Goal: Transaction & Acquisition: Download file/media

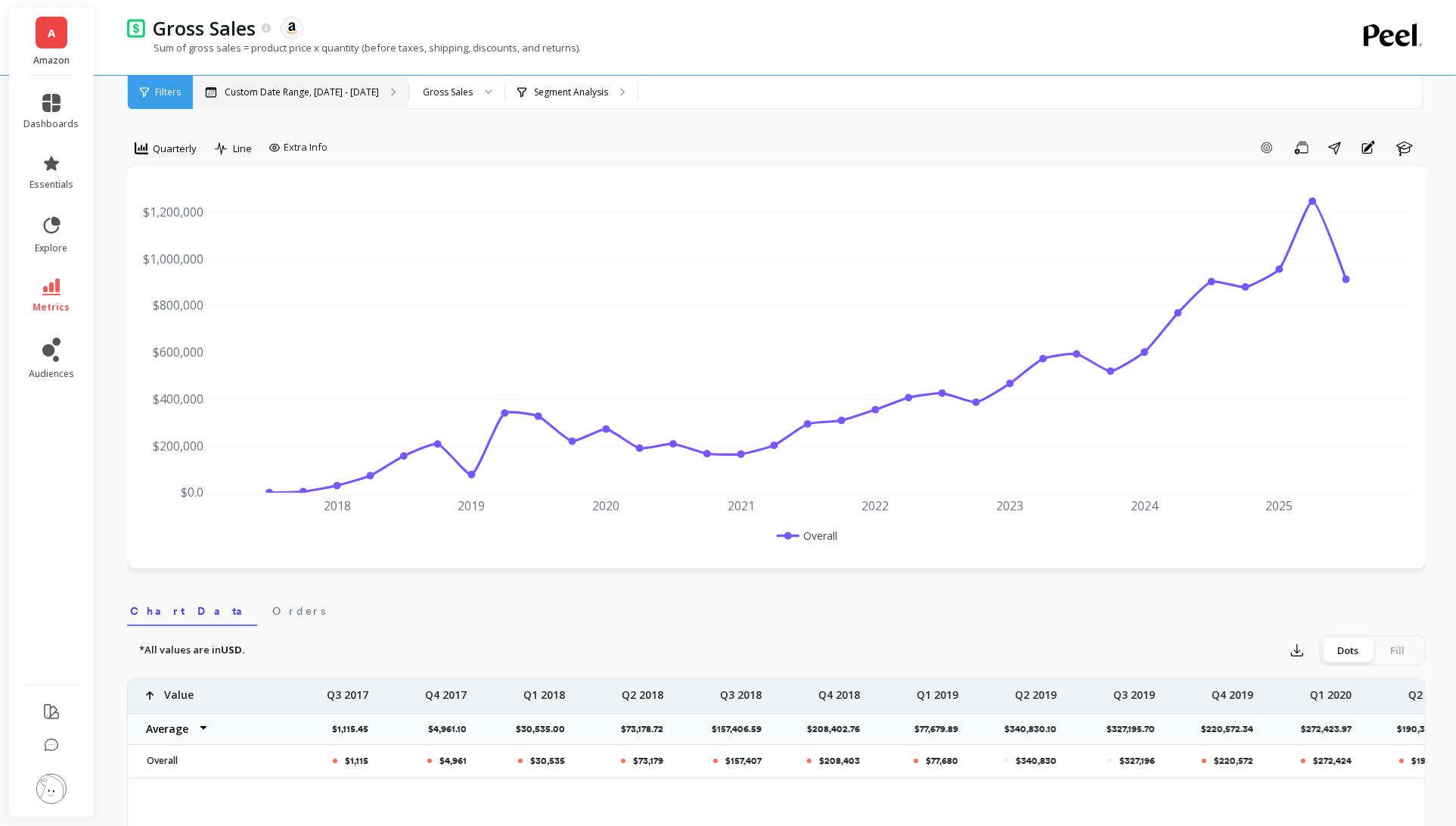
click at [250, 104] on div "Custom Date Range, [DATE] - [DATE]" at bounding box center [301, 92] width 216 height 34
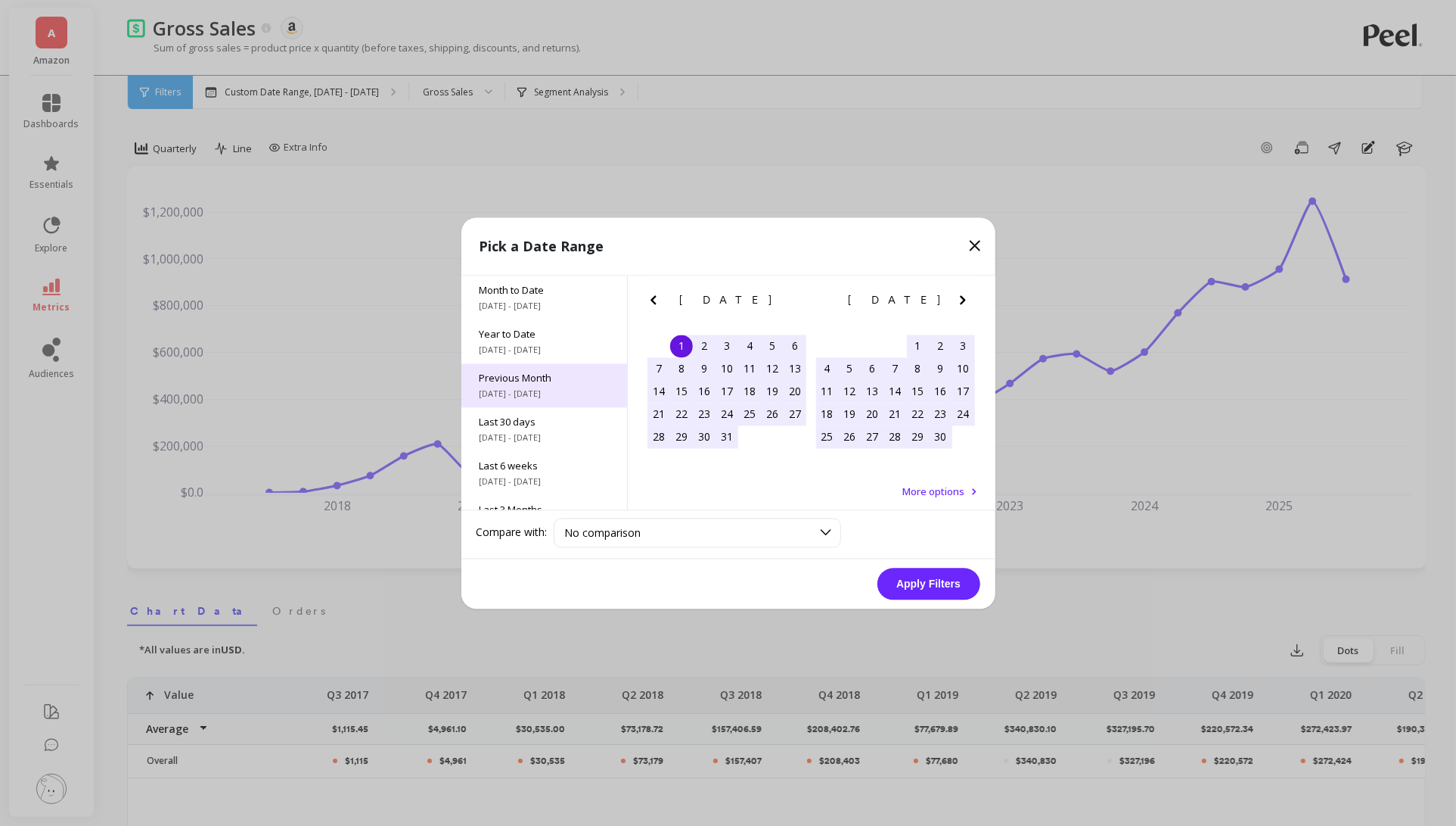
scroll to position [204, 0]
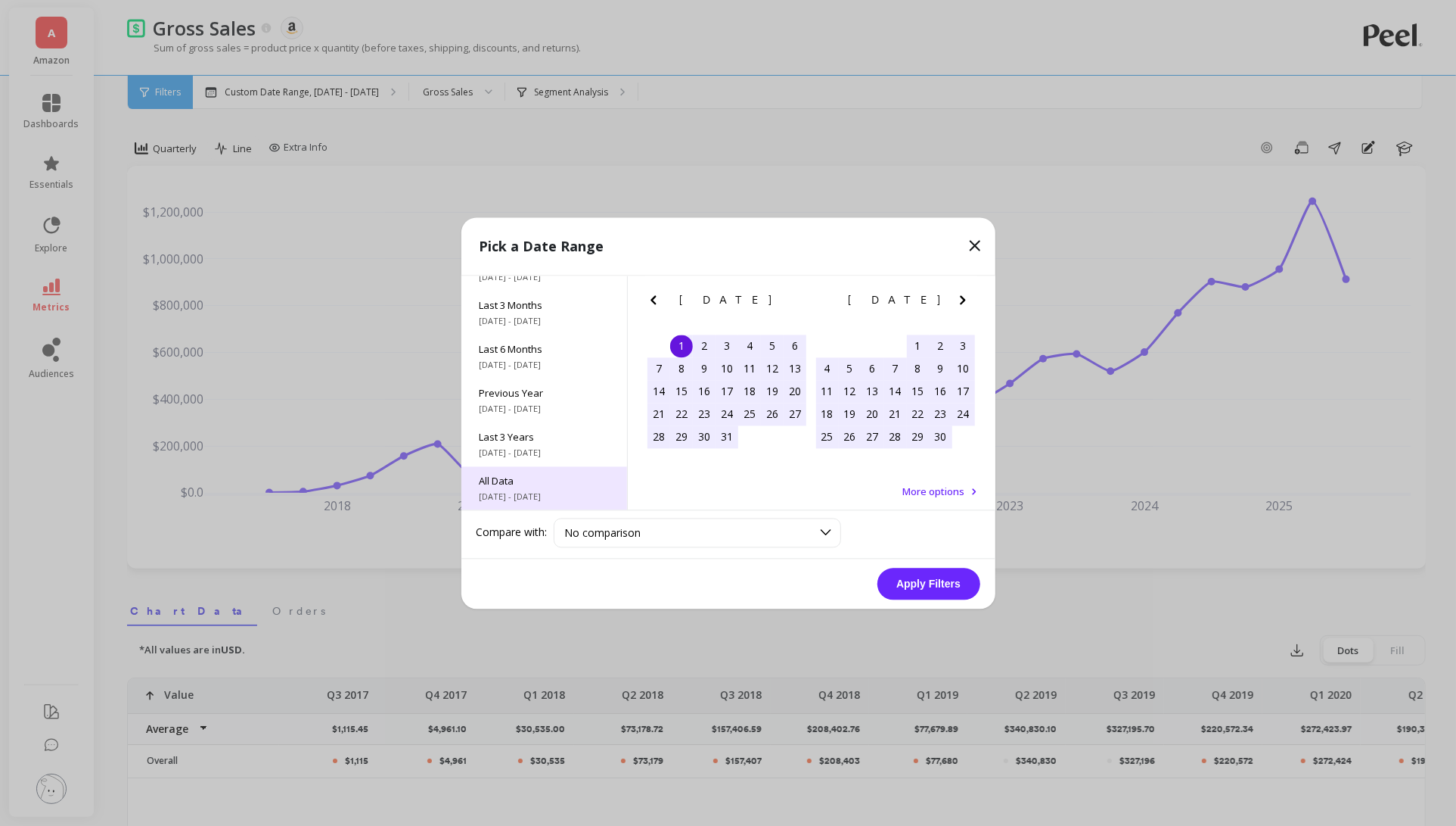
click at [535, 506] on div "All Data [DATE] - [DATE]" at bounding box center [544, 488] width 166 height 44
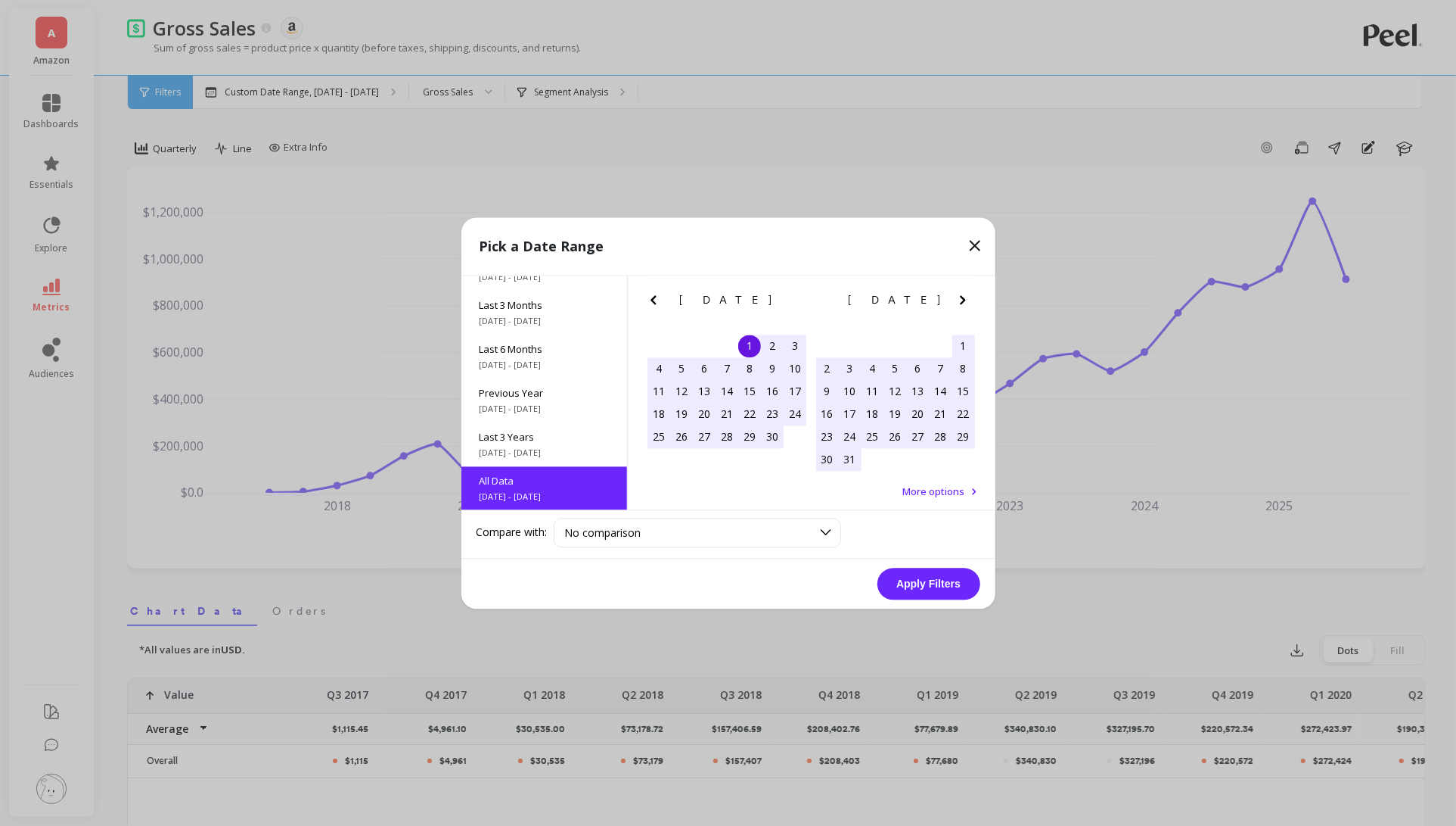
scroll to position [0, 0]
click at [942, 576] on button "Apply Filters" at bounding box center [928, 583] width 103 height 32
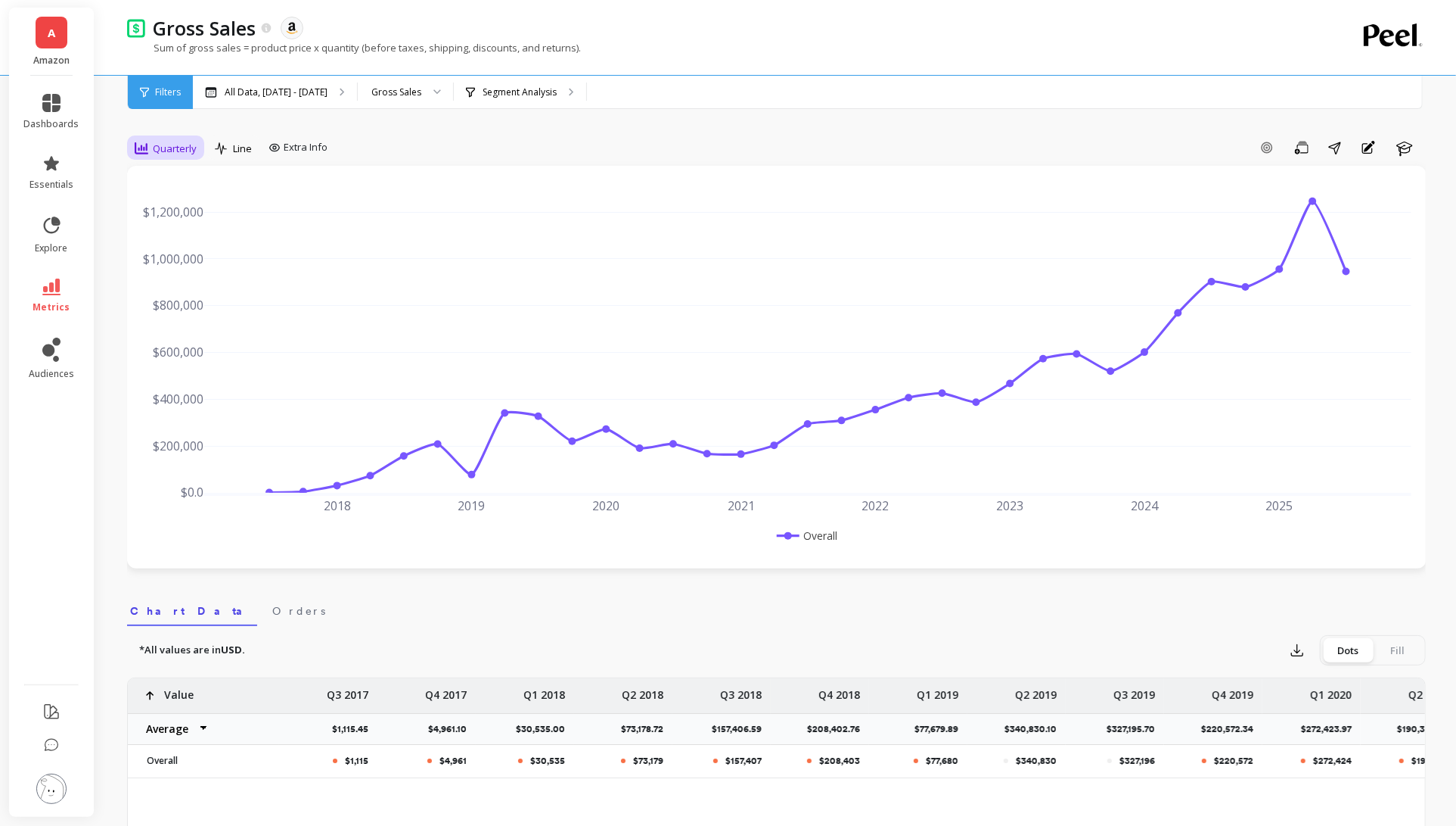
click at [172, 149] on span "Quarterly" at bounding box center [174, 149] width 44 height 15
click at [172, 264] on div "Monthly" at bounding box center [183, 269] width 86 height 15
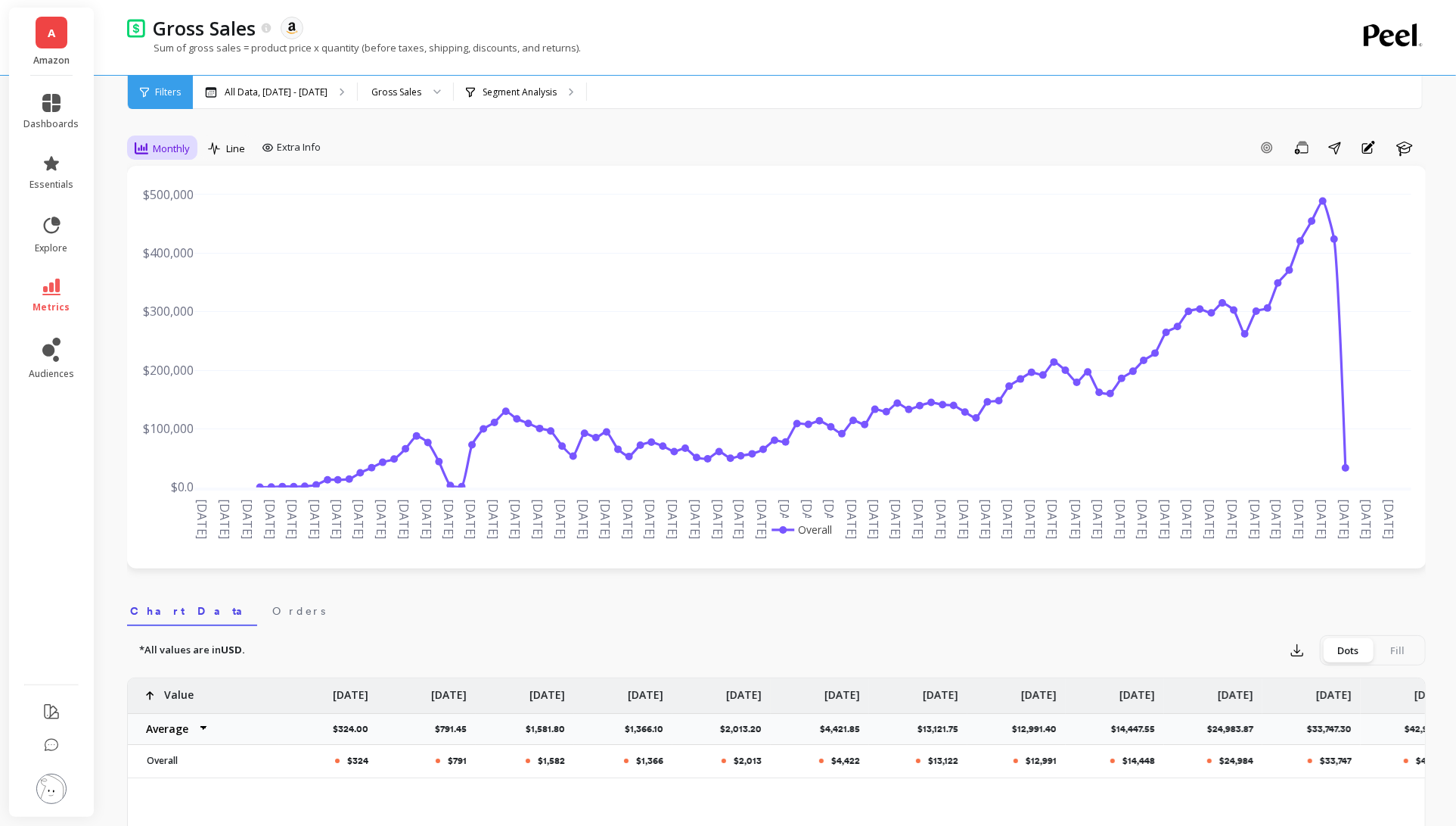
click at [176, 139] on div "Monthly" at bounding box center [162, 148] width 55 height 18
click at [171, 331] on div "30-day rolling" at bounding box center [183, 324] width 104 height 27
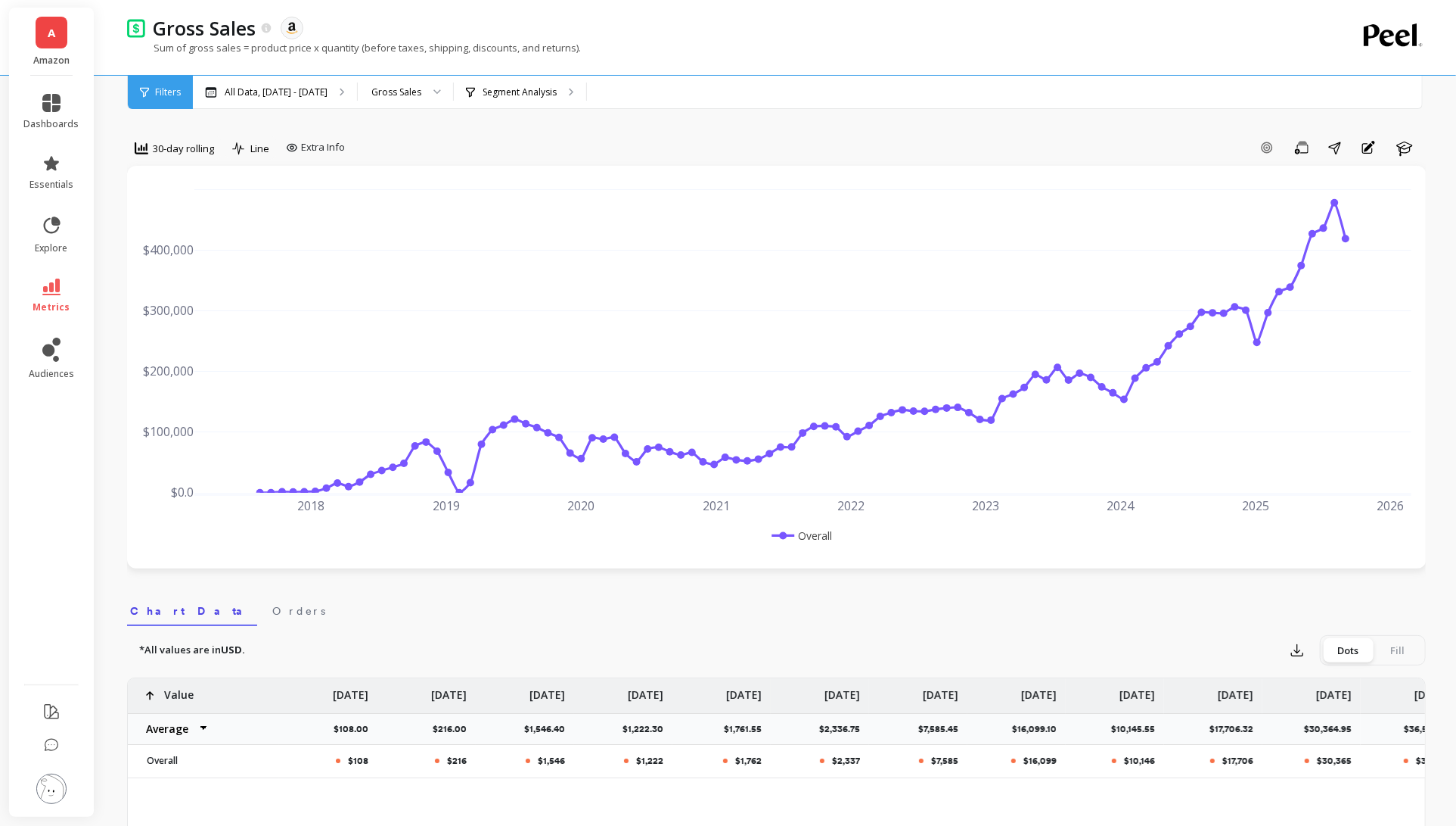
click at [342, 72] on div "Gross Sales The data you are viewing comes from: Amazon Seller Central Sum of g…" at bounding box center [714, 37] width 1174 height 75
click at [327, 91] on p "All Data, [DATE] - [DATE]" at bounding box center [275, 92] width 103 height 12
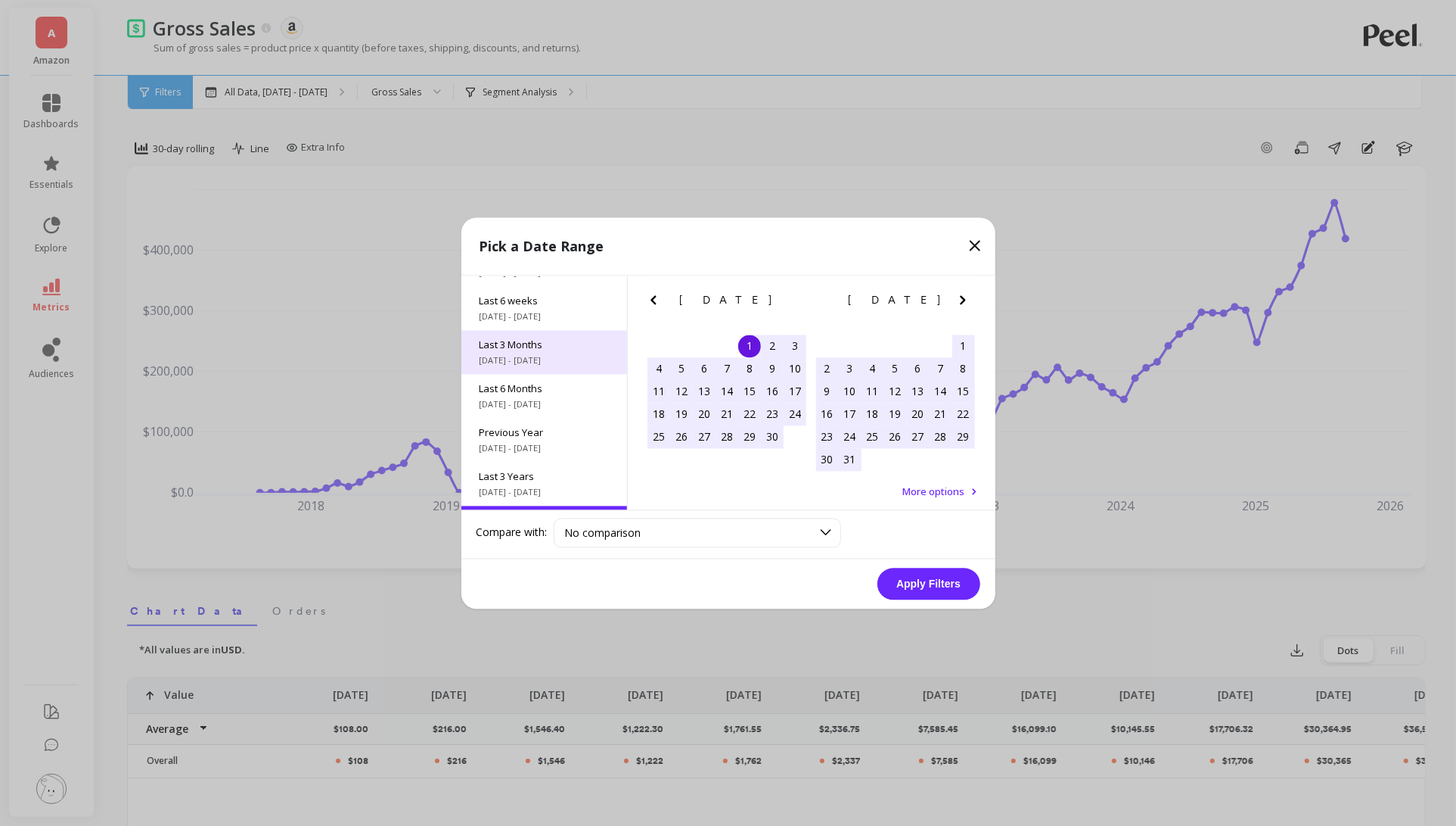
scroll to position [204, 0]
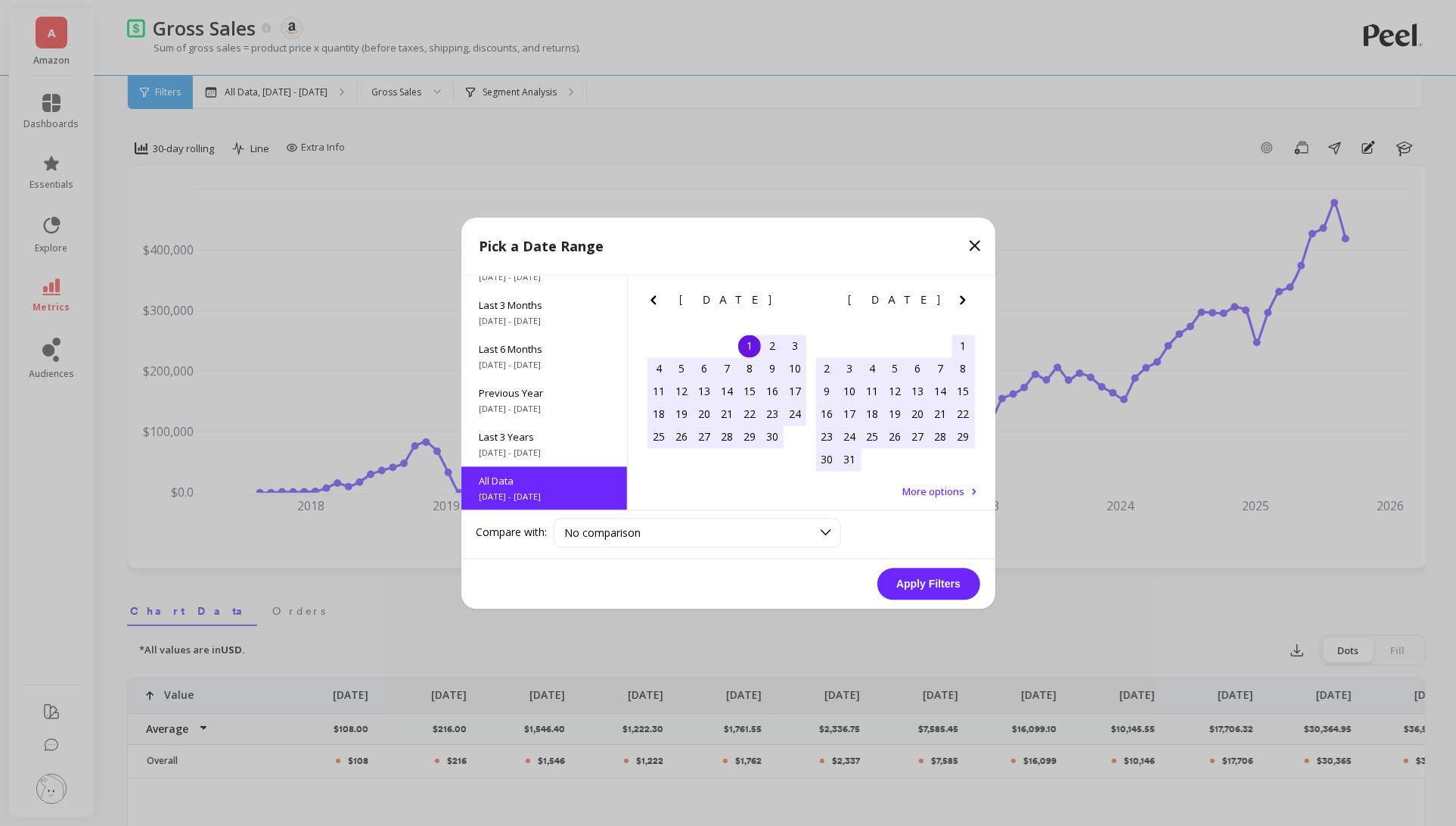
click at [959, 301] on icon "Next Month" at bounding box center [963, 299] width 18 height 18
click at [874, 345] on div "1" at bounding box center [873, 346] width 22 height 22
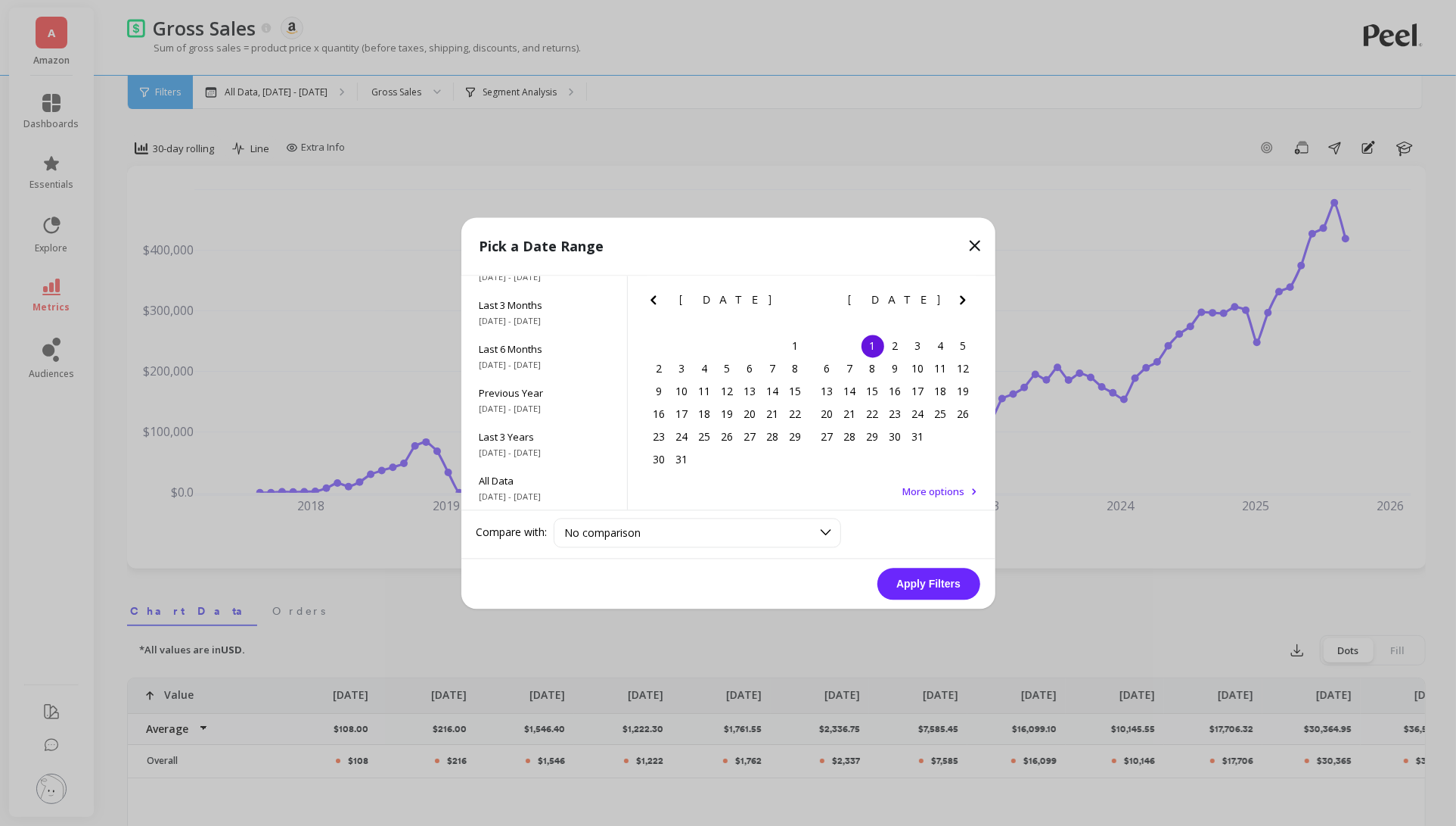
click at [961, 299] on icon "Next Month" at bounding box center [963, 299] width 18 height 18
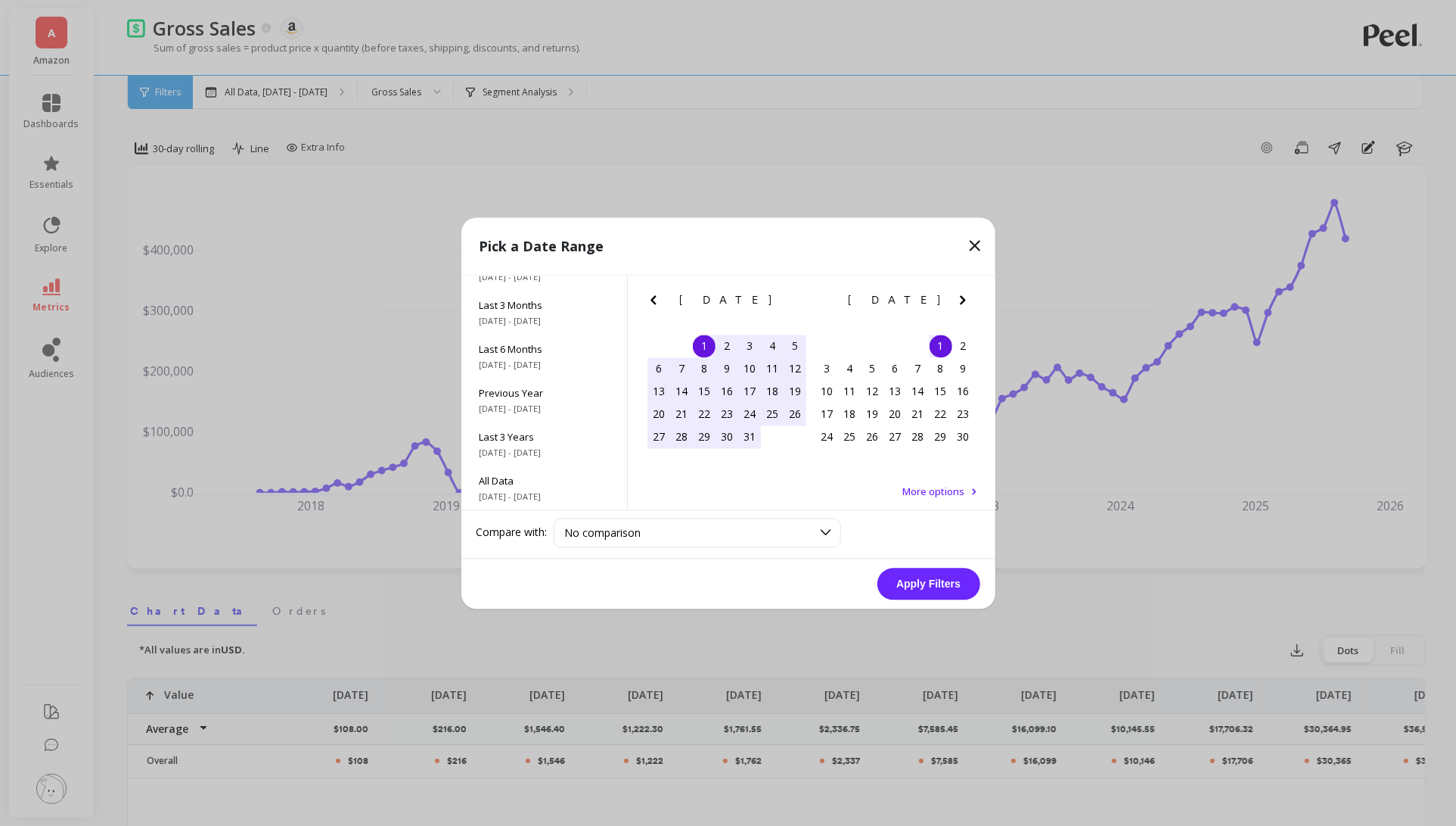
click at [961, 299] on icon "Next Month" at bounding box center [963, 299] width 18 height 18
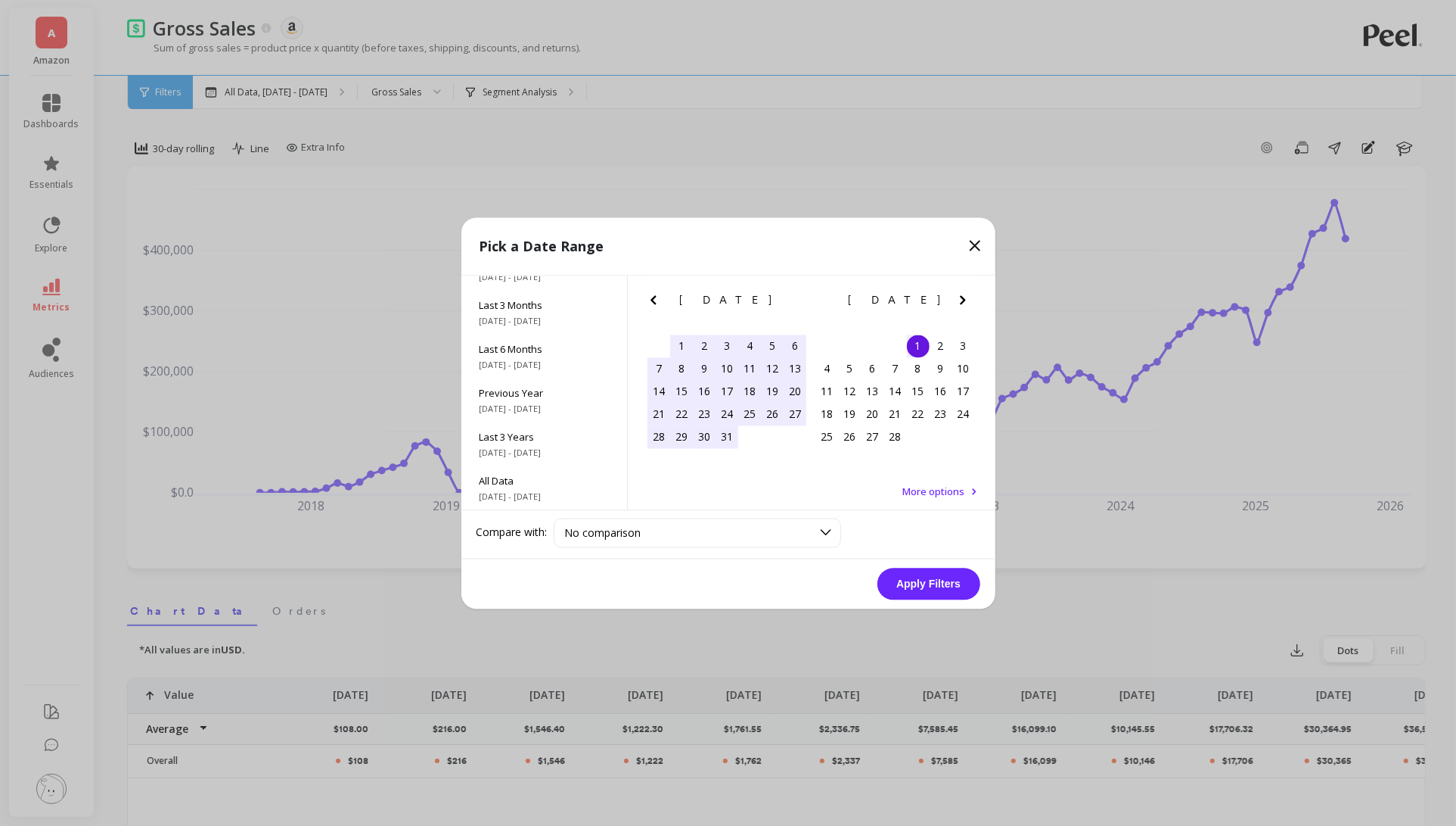
click at [961, 299] on icon "Next Month" at bounding box center [963, 299] width 18 height 18
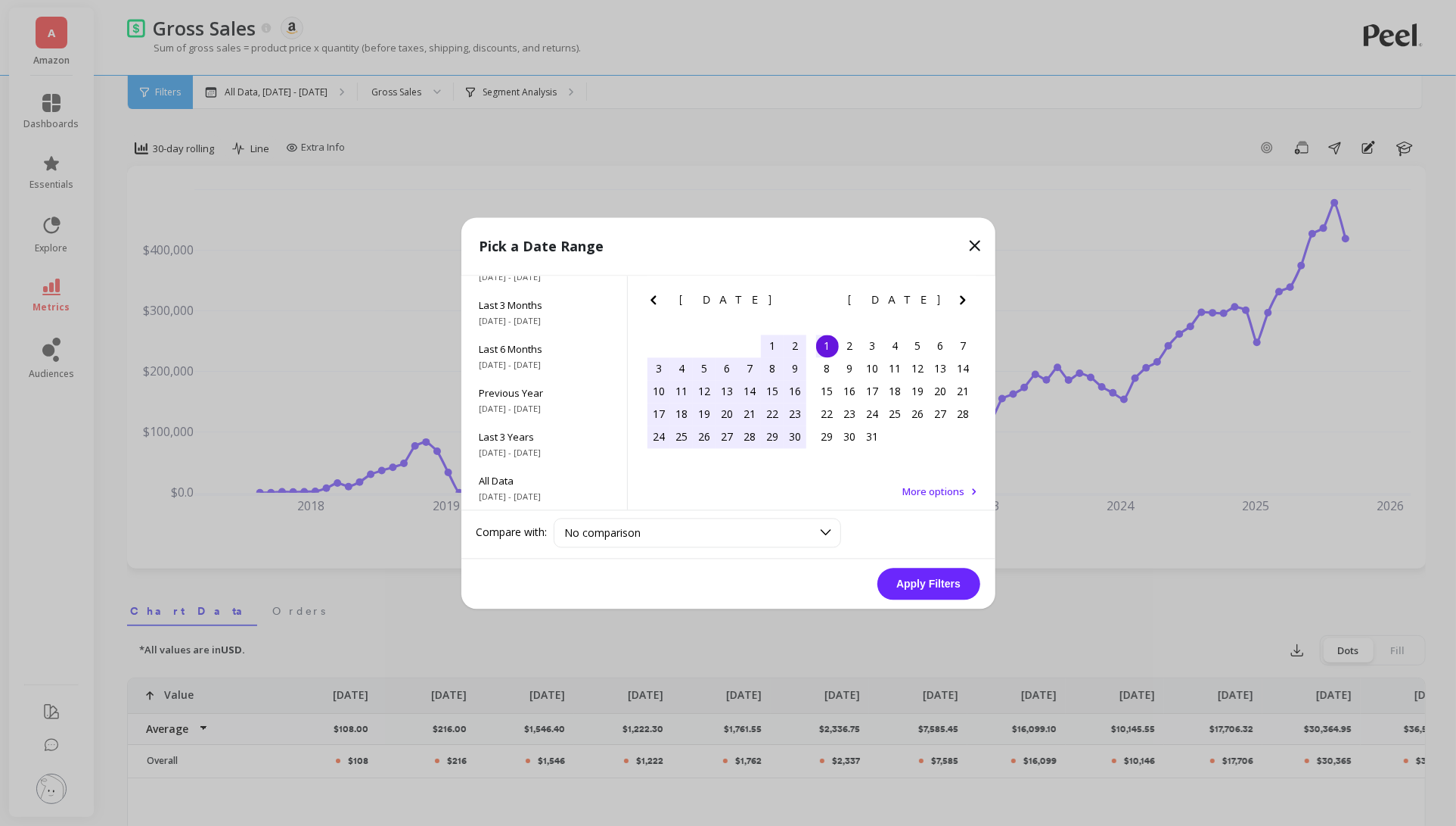
click at [961, 299] on icon "Next Month" at bounding box center [963, 299] width 18 height 18
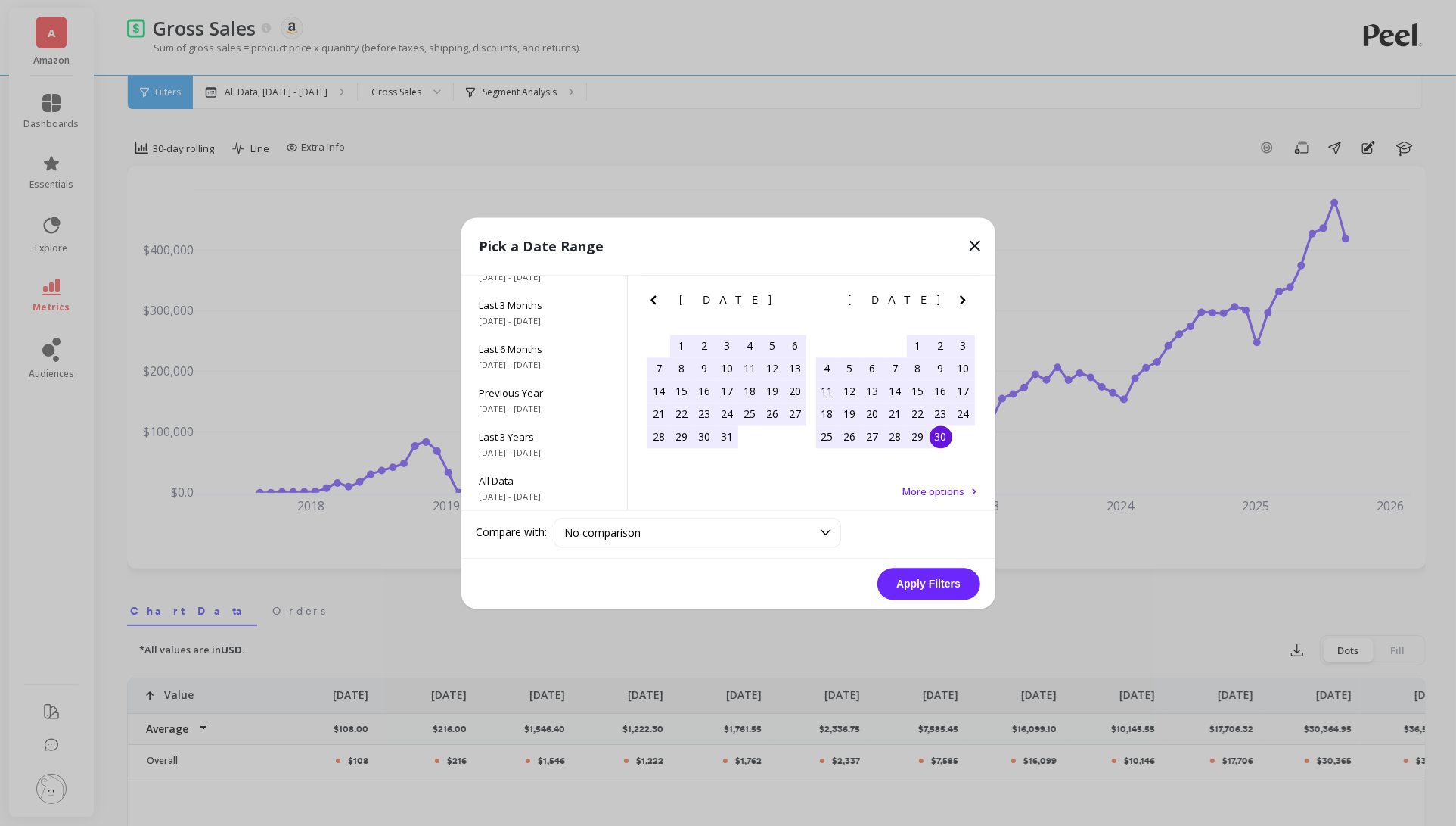
click at [941, 433] on div "30" at bounding box center [940, 436] width 22 height 22
click at [937, 595] on button "Apply Filters" at bounding box center [928, 583] width 103 height 32
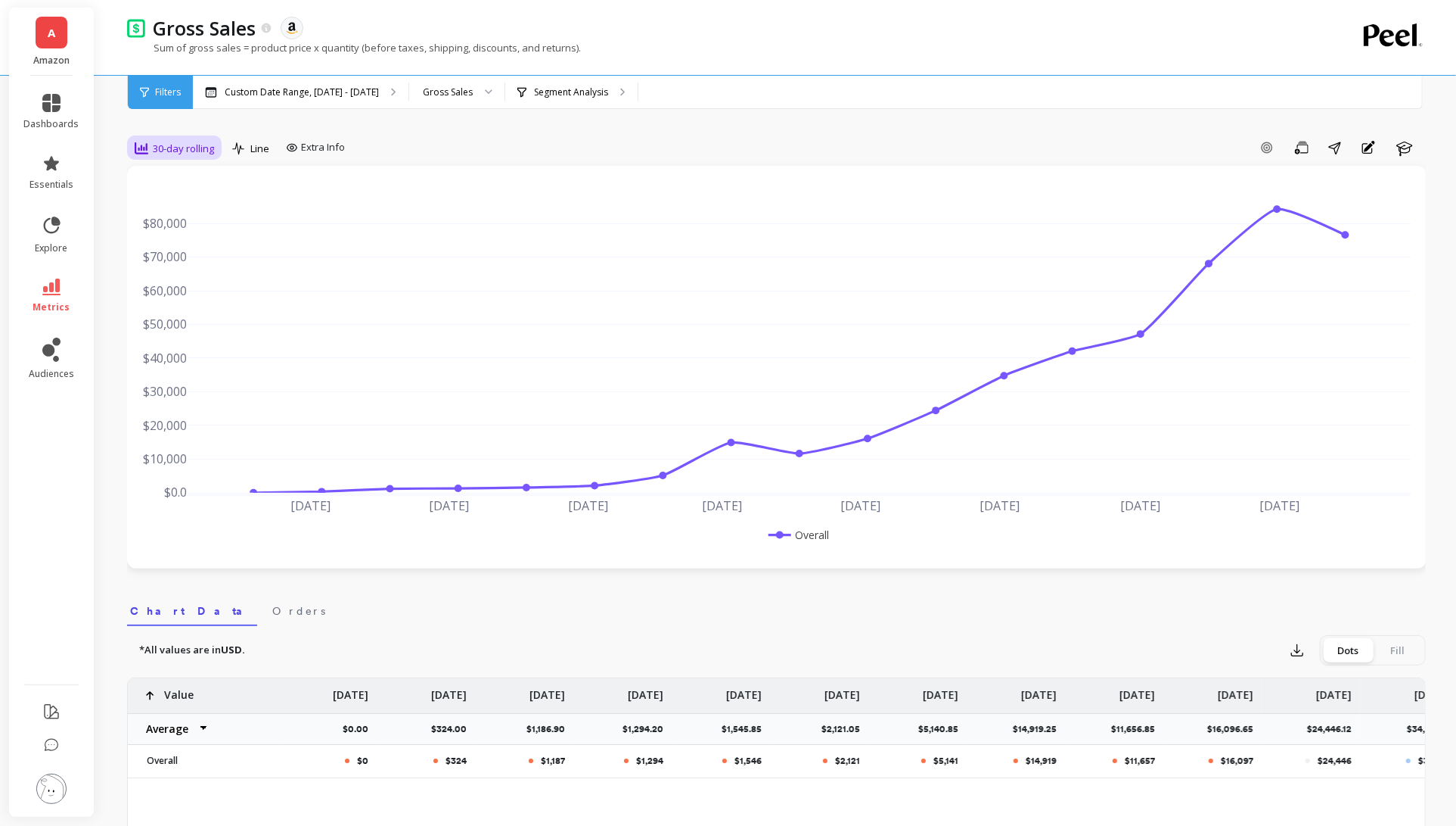
click at [204, 152] on span "30-day rolling" at bounding box center [183, 149] width 61 height 15
click at [203, 215] on div "Monthly" at bounding box center [183, 216] width 86 height 15
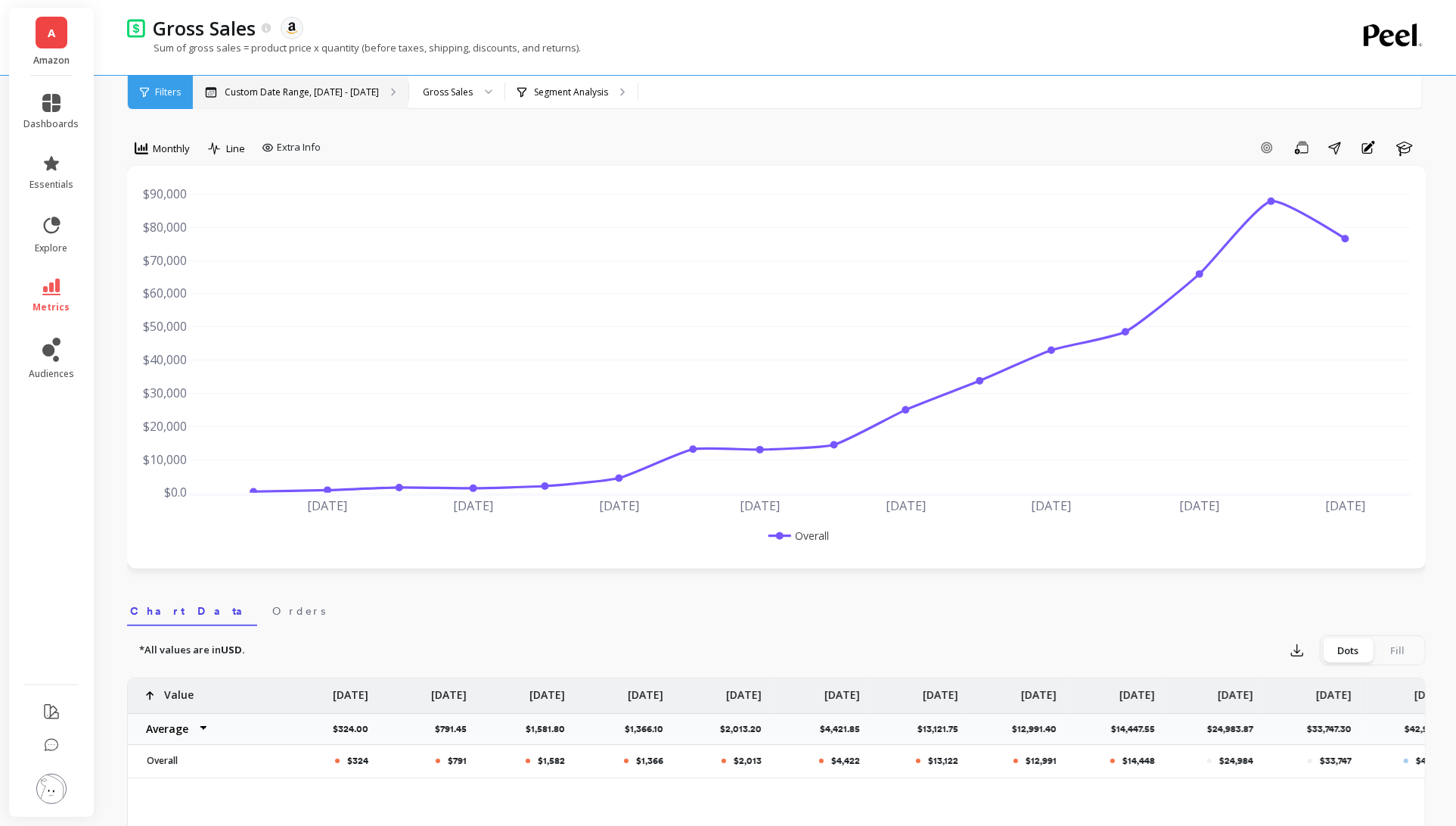
click at [317, 87] on p "Custom Date Range, [DATE] - [DATE]" at bounding box center [301, 92] width 155 height 12
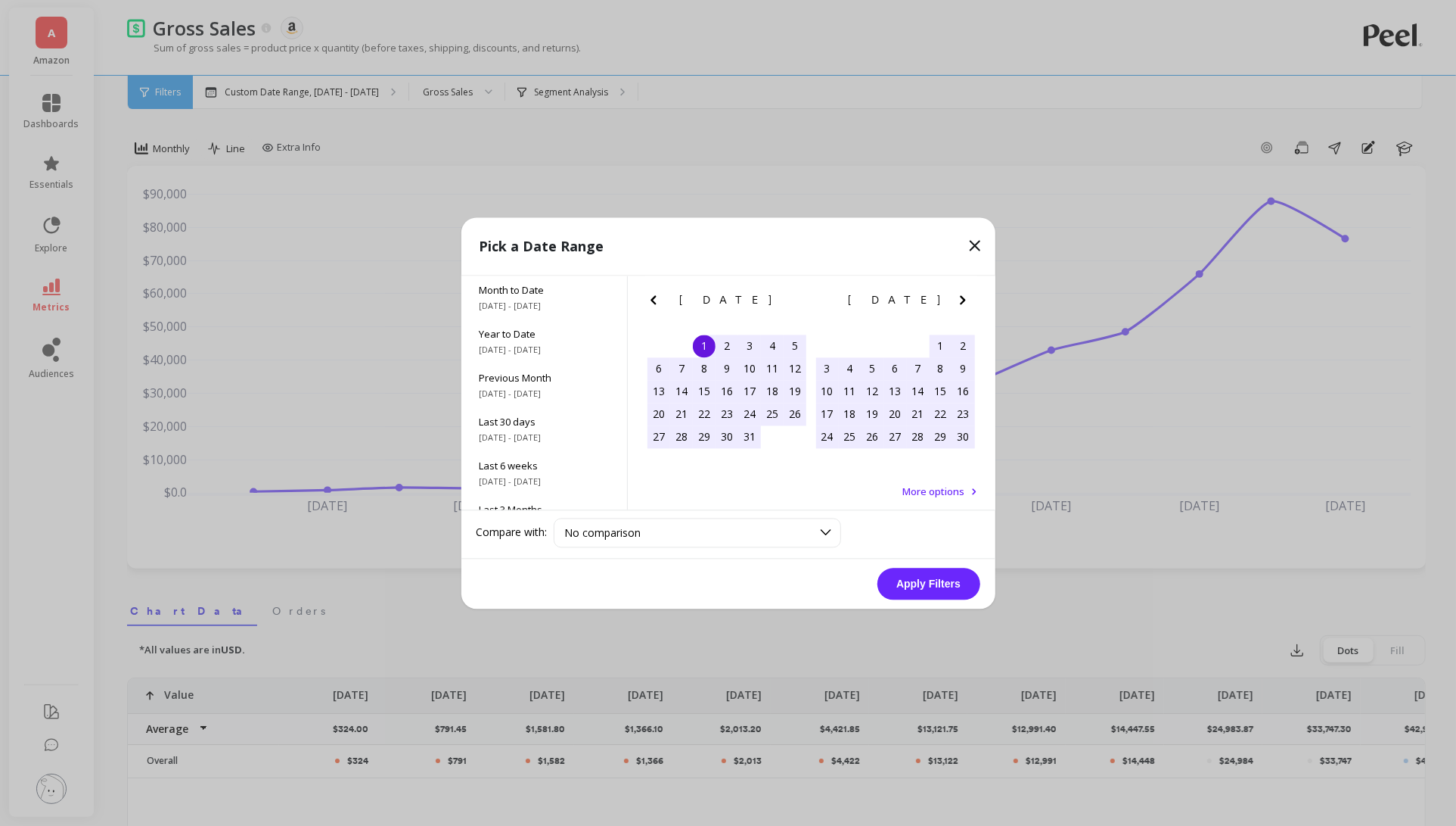
click at [959, 290] on icon "Next Month" at bounding box center [963, 299] width 18 height 18
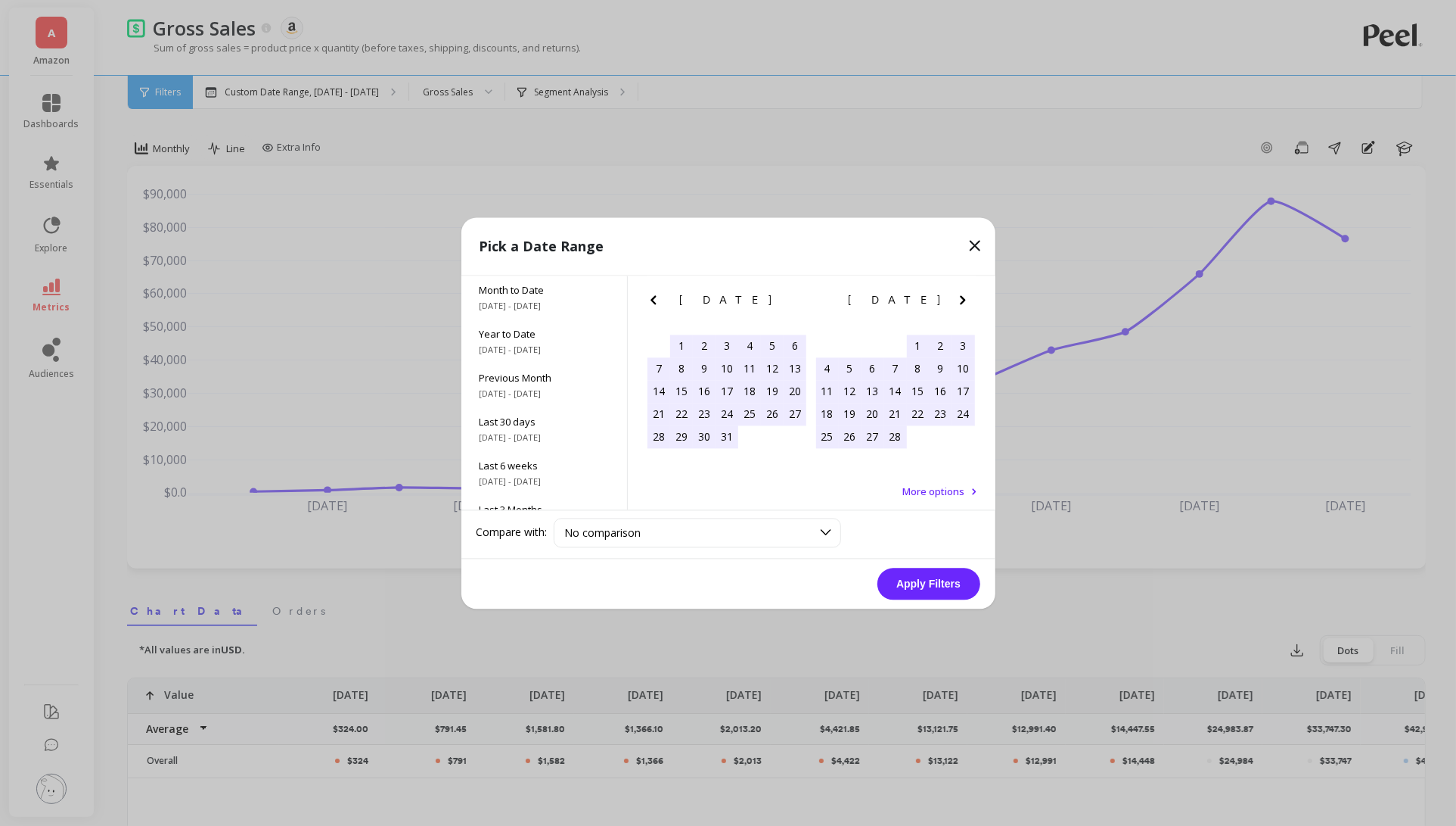
click at [959, 290] on icon "Next Month" at bounding box center [963, 299] width 18 height 18
click at [959, 291] on icon "Next Month" at bounding box center [963, 299] width 18 height 18
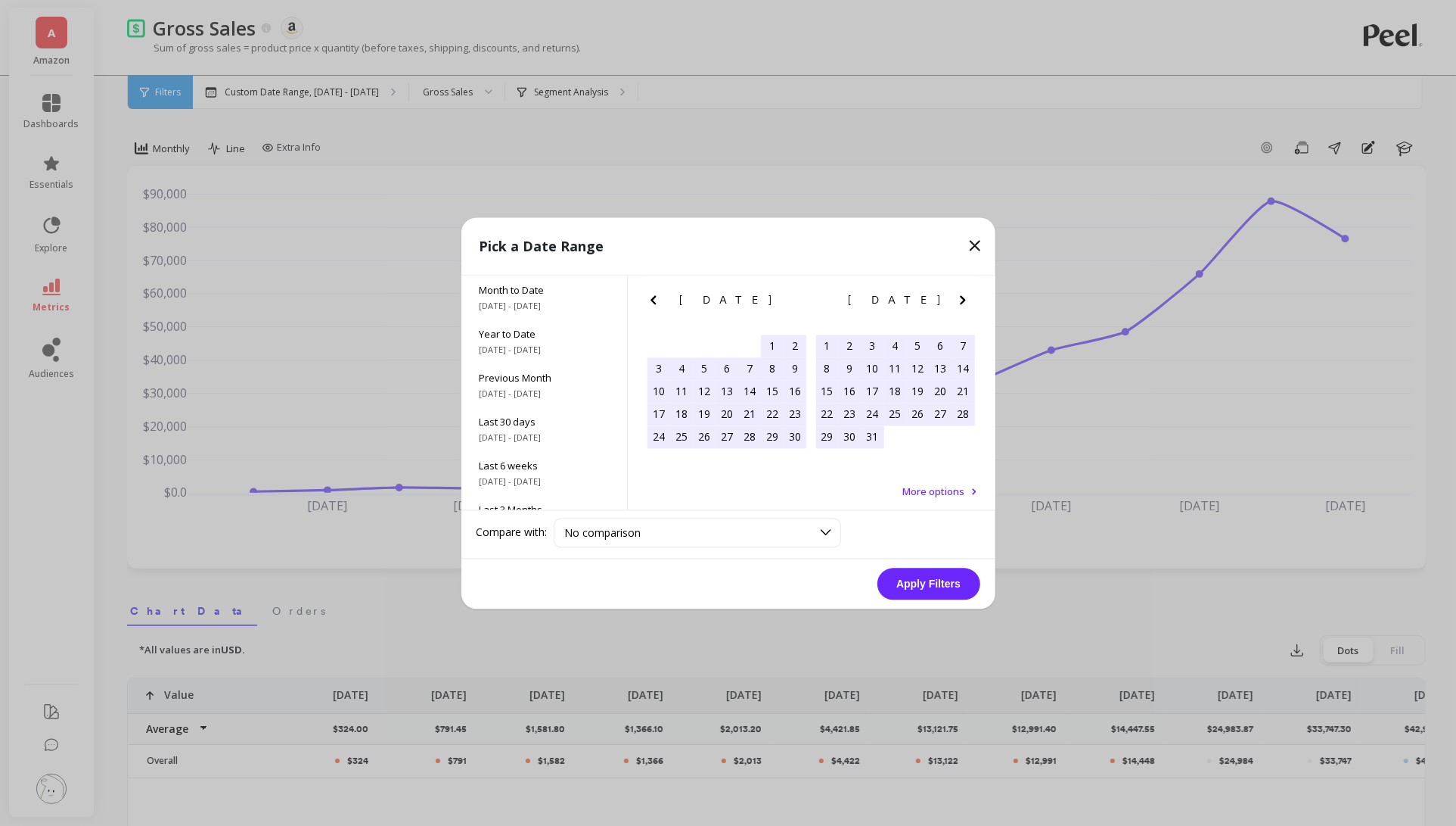
click at [959, 291] on icon "Next Month" at bounding box center [963, 299] width 18 height 18
click at [963, 295] on icon "Next Month" at bounding box center [963, 299] width 18 height 18
click at [887, 436] on div "31" at bounding box center [896, 436] width 22 height 22
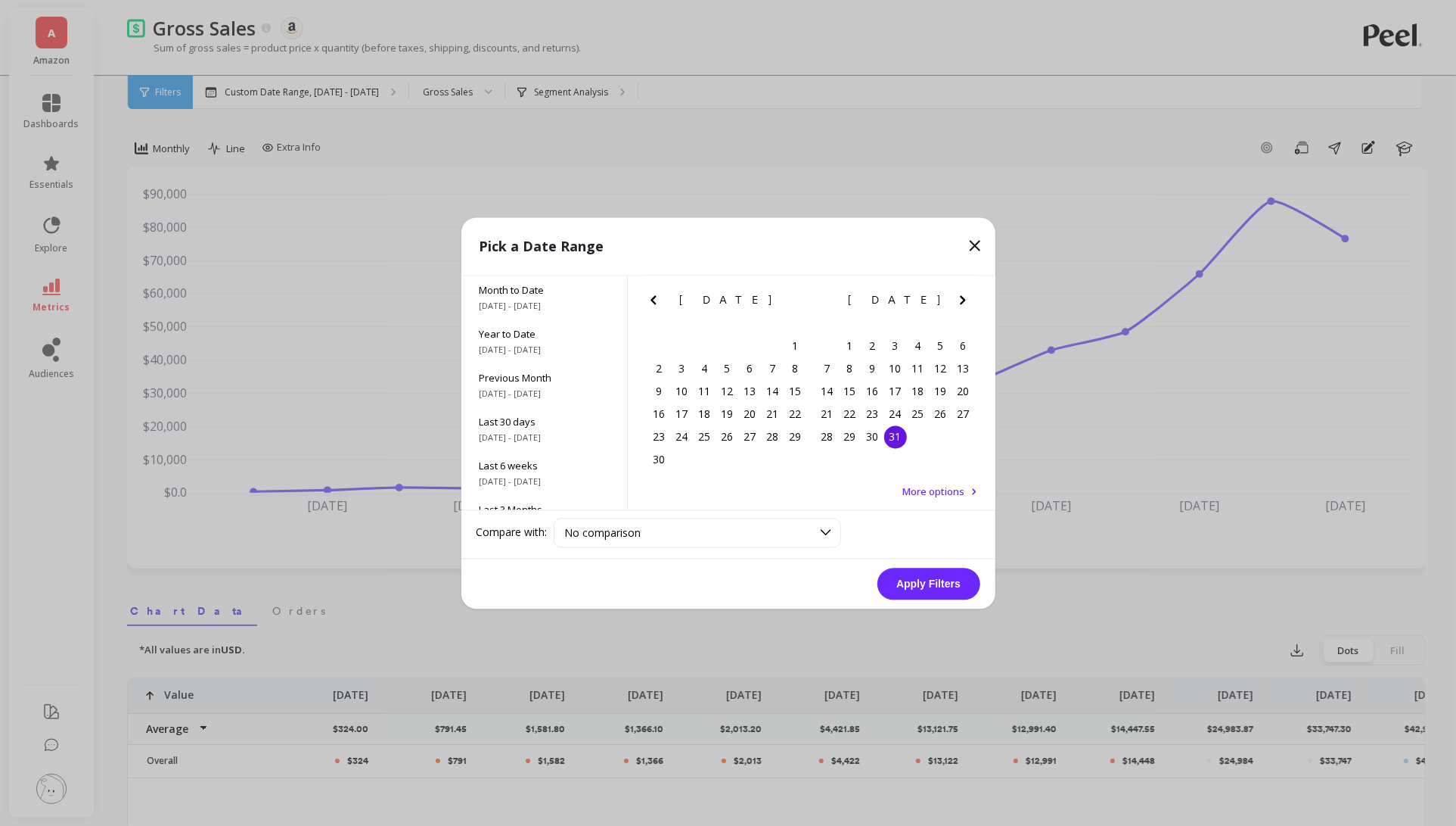
click at [654, 302] on icon "Previous Month" at bounding box center [653, 300] width 5 height 10
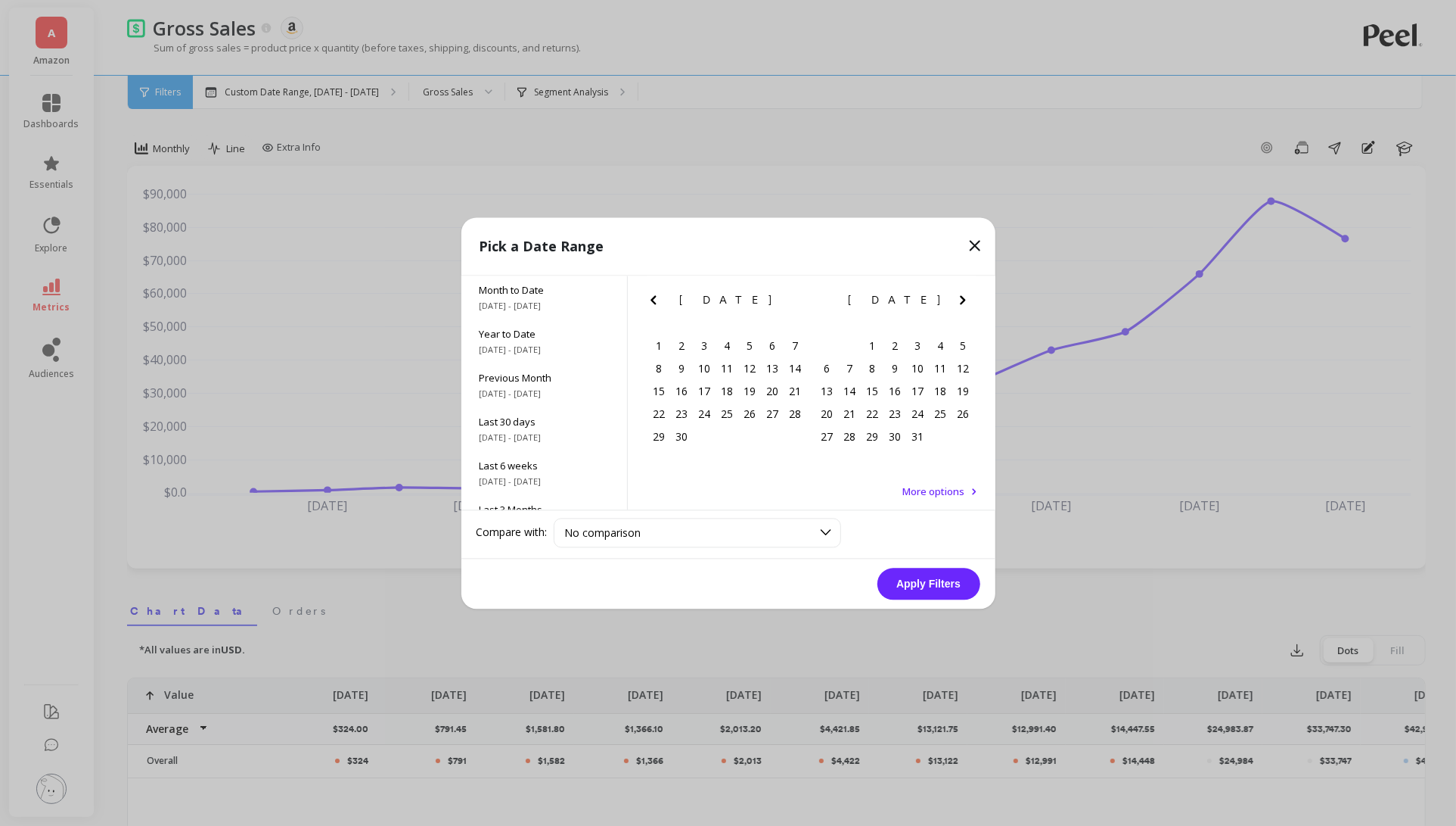
click at [654, 302] on icon "Previous Month" at bounding box center [653, 300] width 5 height 10
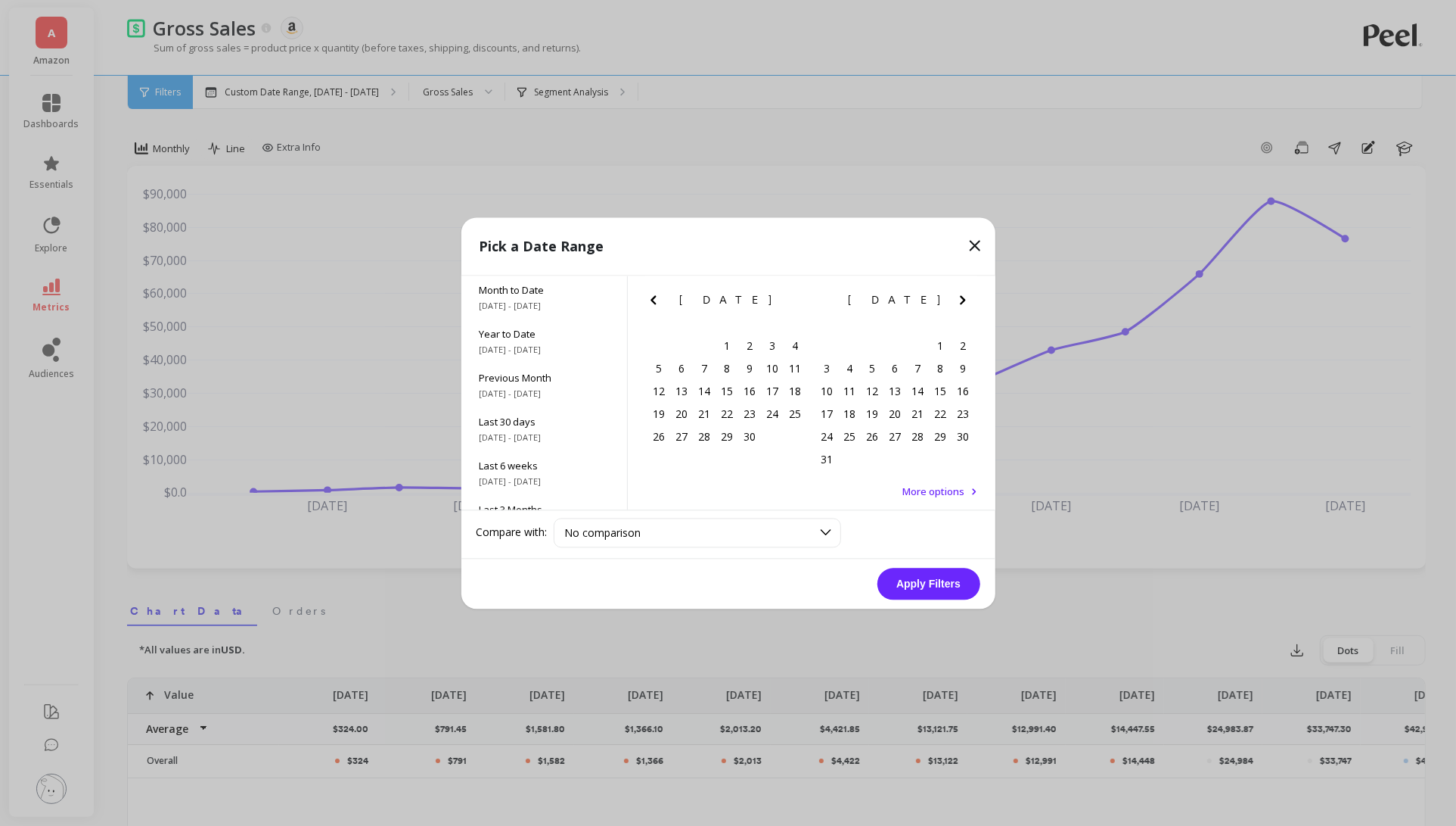
click at [654, 302] on icon "Previous Month" at bounding box center [653, 300] width 5 height 10
click at [653, 302] on icon "Previous Month" at bounding box center [653, 300] width 5 height 10
click at [934, 348] on div "1" at bounding box center [940, 346] width 22 height 22
click at [967, 298] on icon "Next Month" at bounding box center [963, 299] width 18 height 18
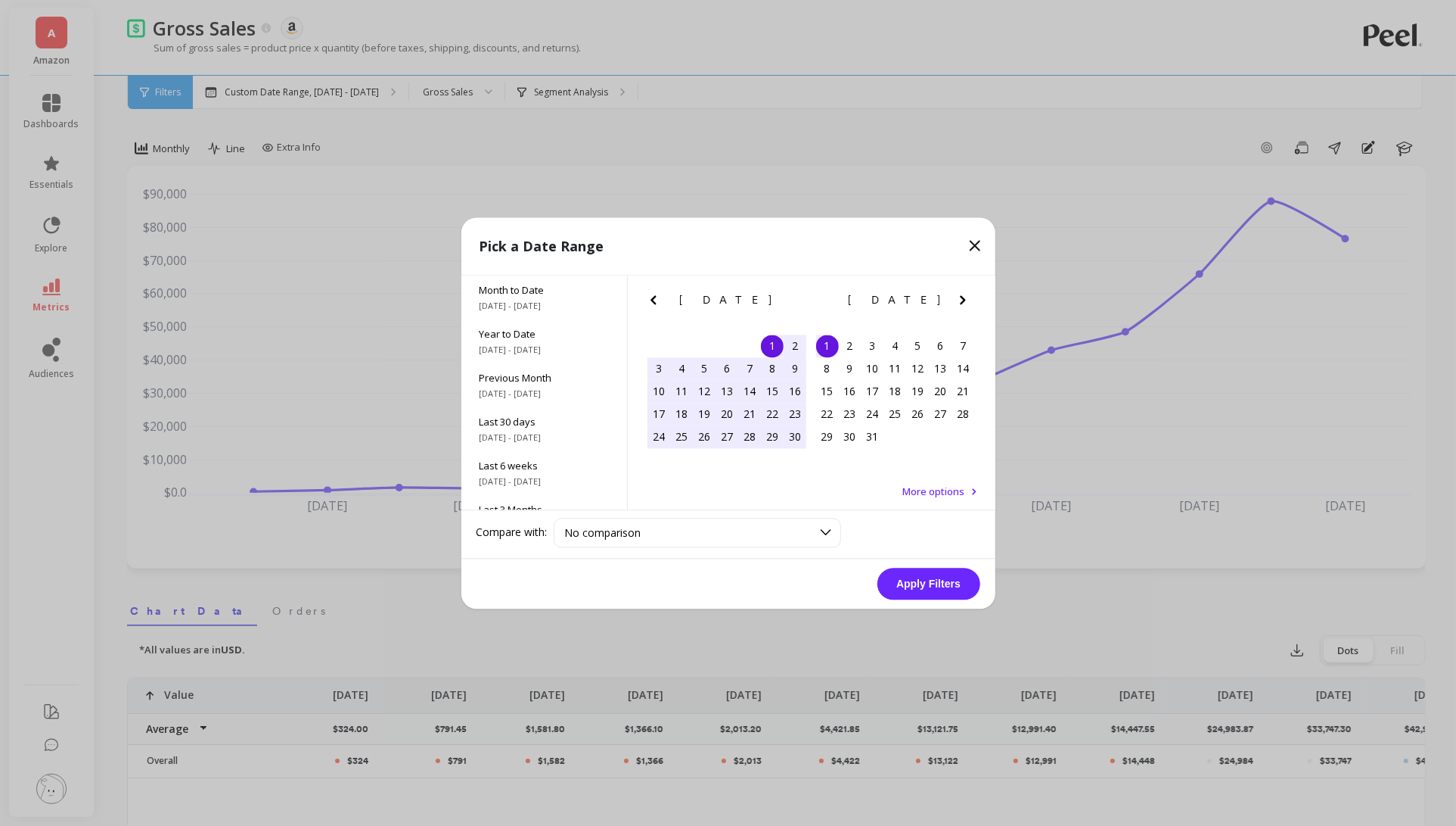
click at [967, 298] on icon "Next Month" at bounding box center [963, 299] width 18 height 18
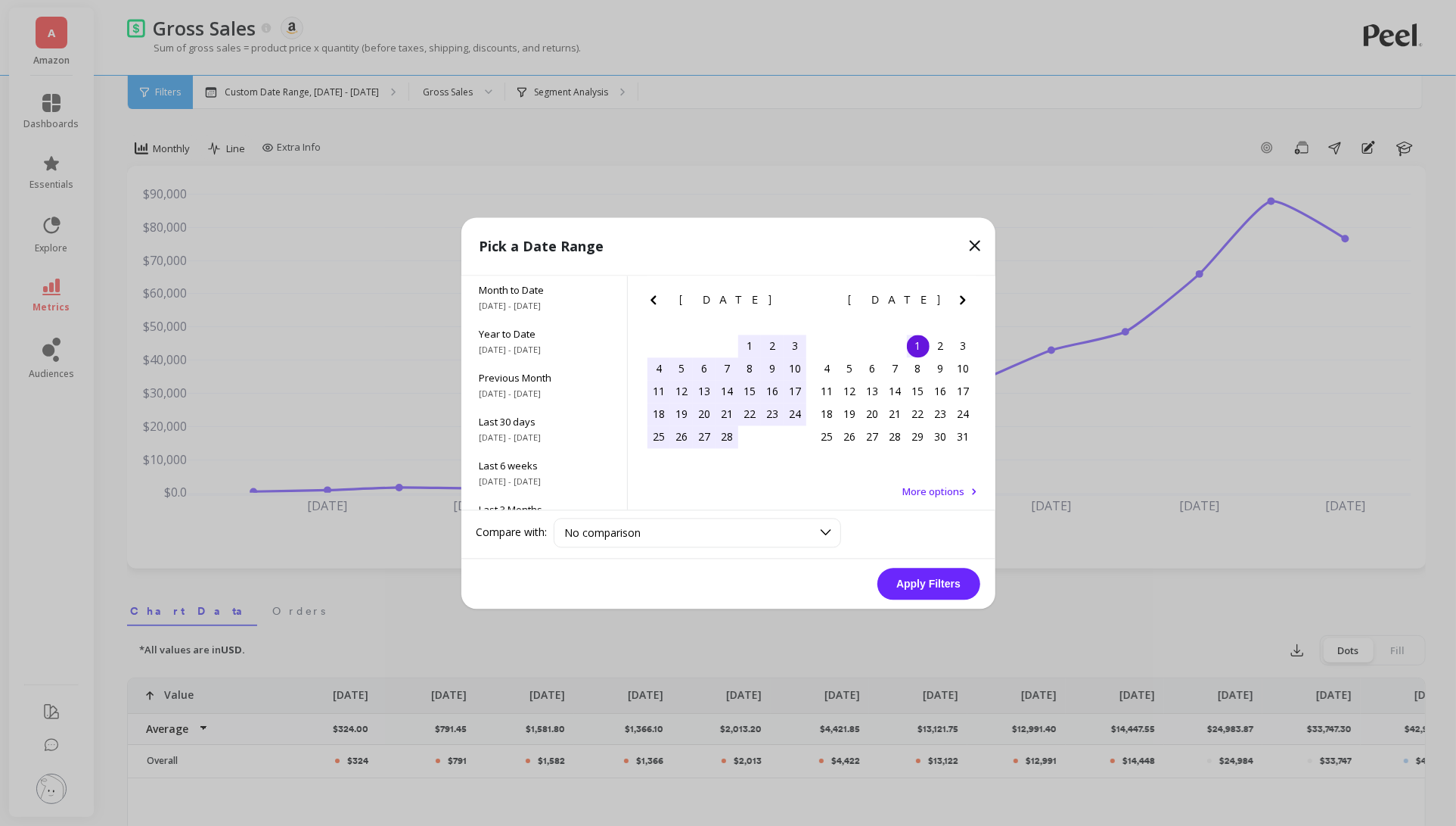
click at [967, 298] on icon "Next Month" at bounding box center [963, 299] width 18 height 18
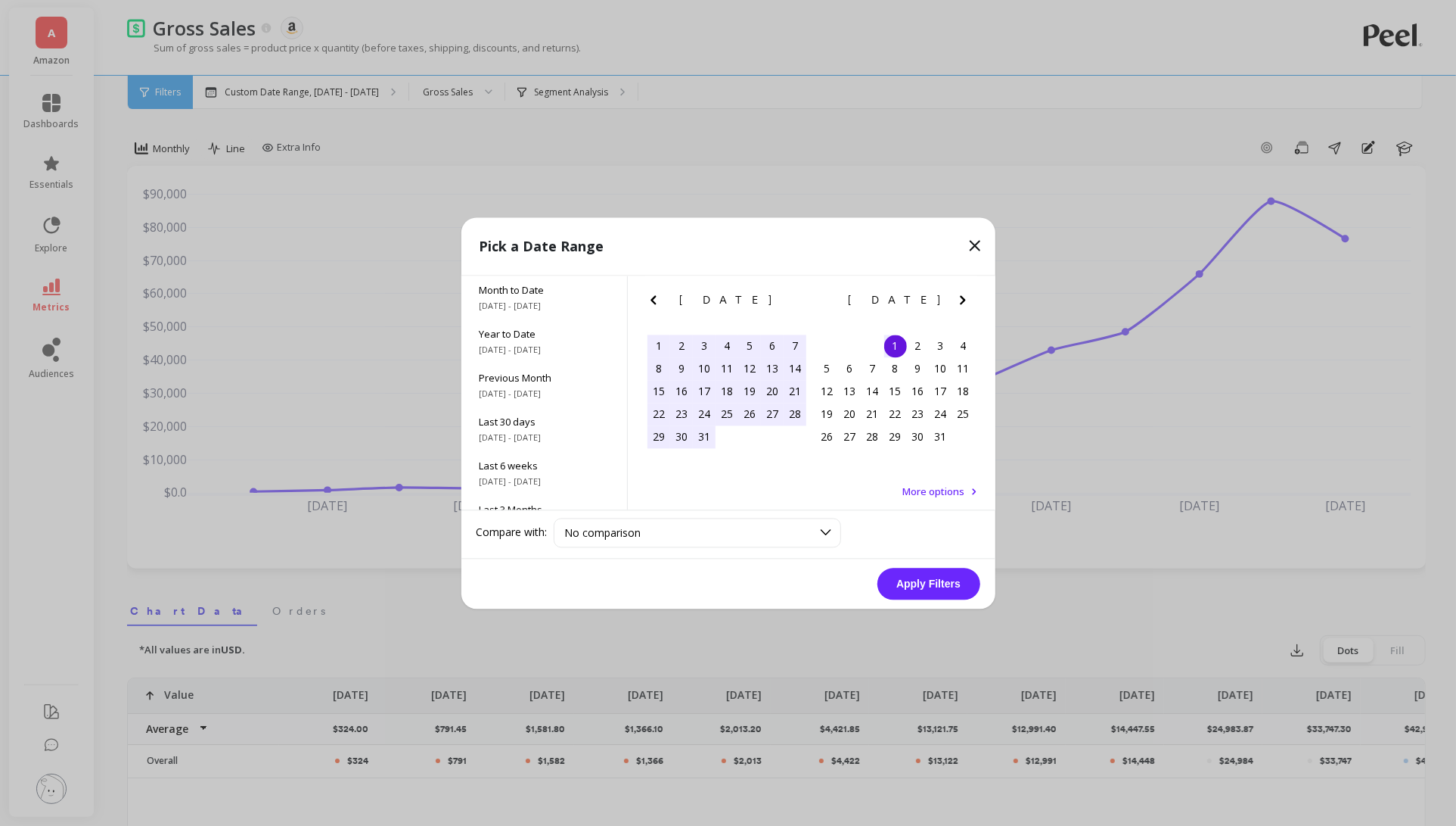
click at [967, 298] on icon "Next Month" at bounding box center [963, 299] width 18 height 18
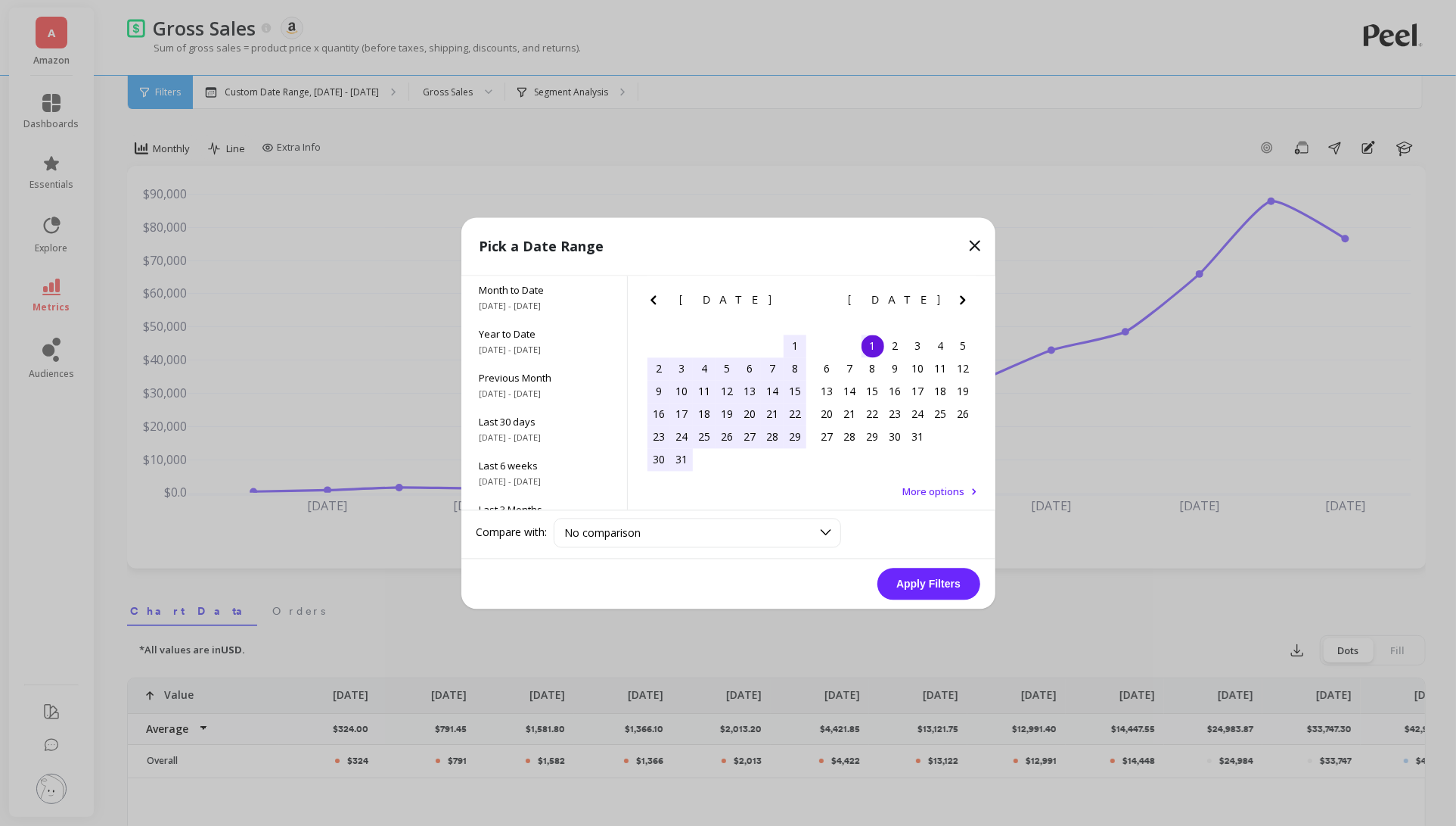
click at [657, 301] on icon "Previous Month" at bounding box center [653, 299] width 18 height 18
click at [719, 443] on div "31" at bounding box center [727, 436] width 22 height 22
click at [890, 560] on div "Apply Filters" at bounding box center [728, 583] width 534 height 50
click at [893, 576] on button "Apply Filters" at bounding box center [928, 583] width 103 height 32
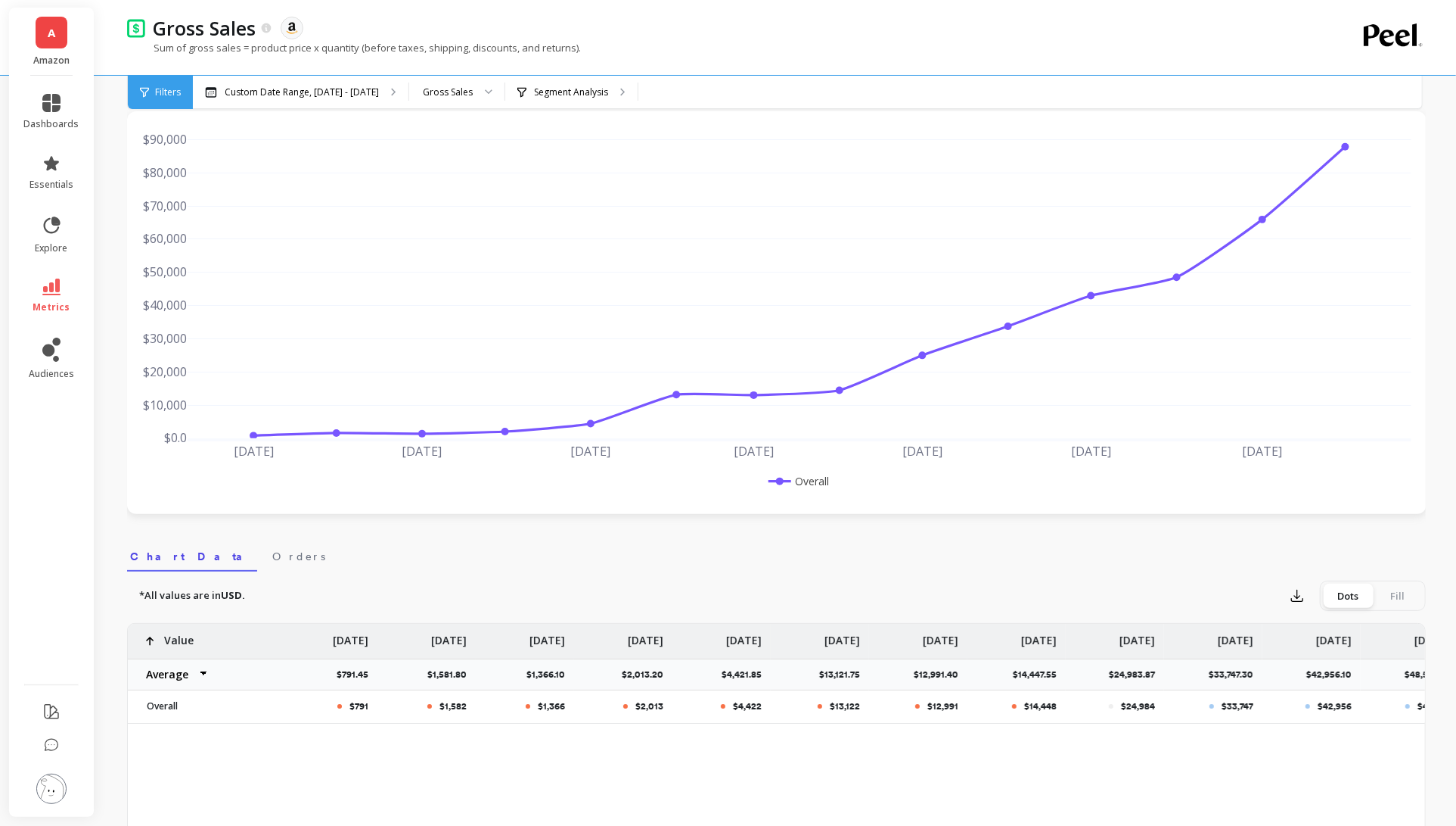
scroll to position [68, 0]
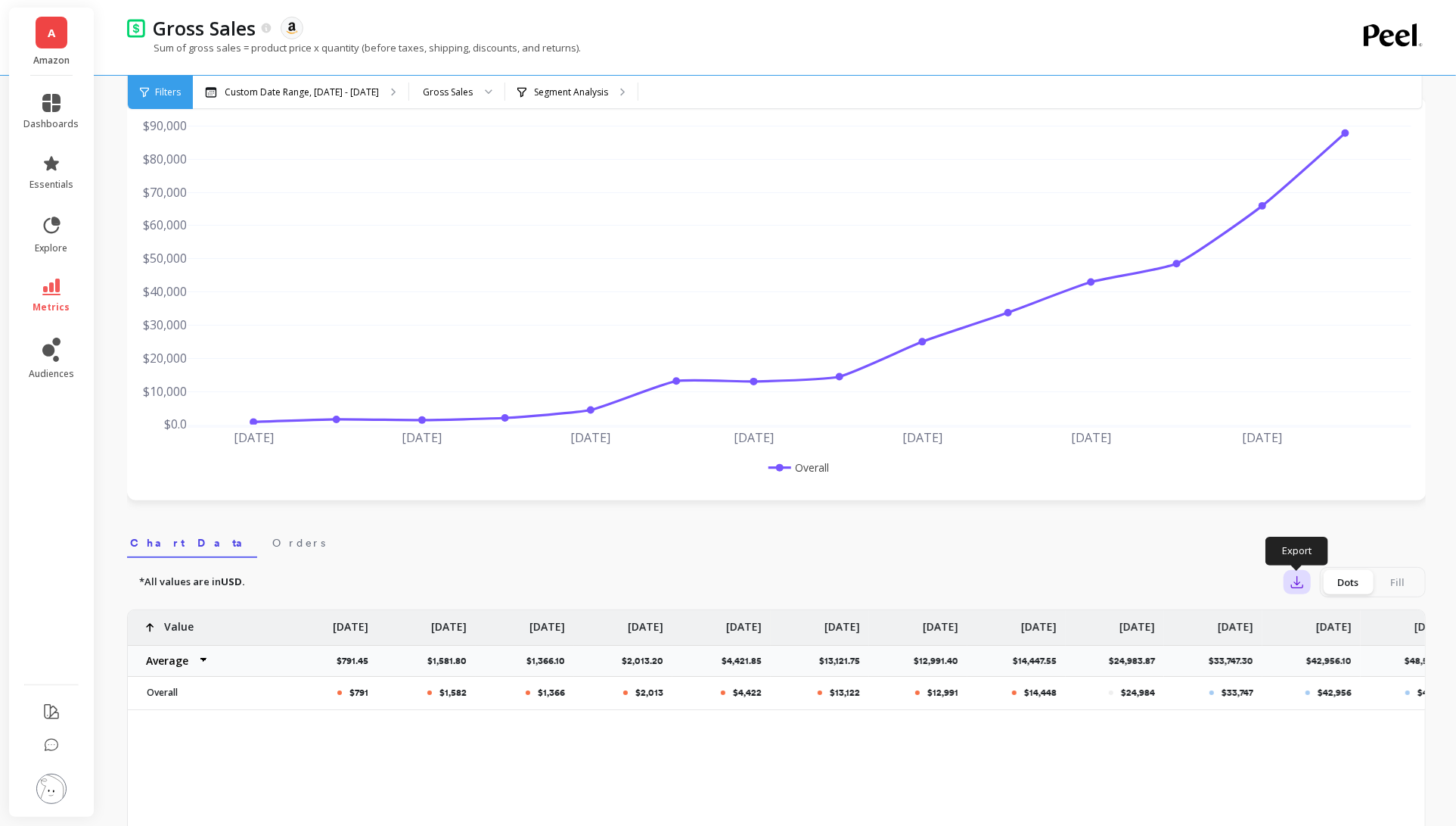
click at [1306, 585] on button "button" at bounding box center [1297, 582] width 28 height 24
click at [1306, 620] on img at bounding box center [1302, 624] width 12 height 12
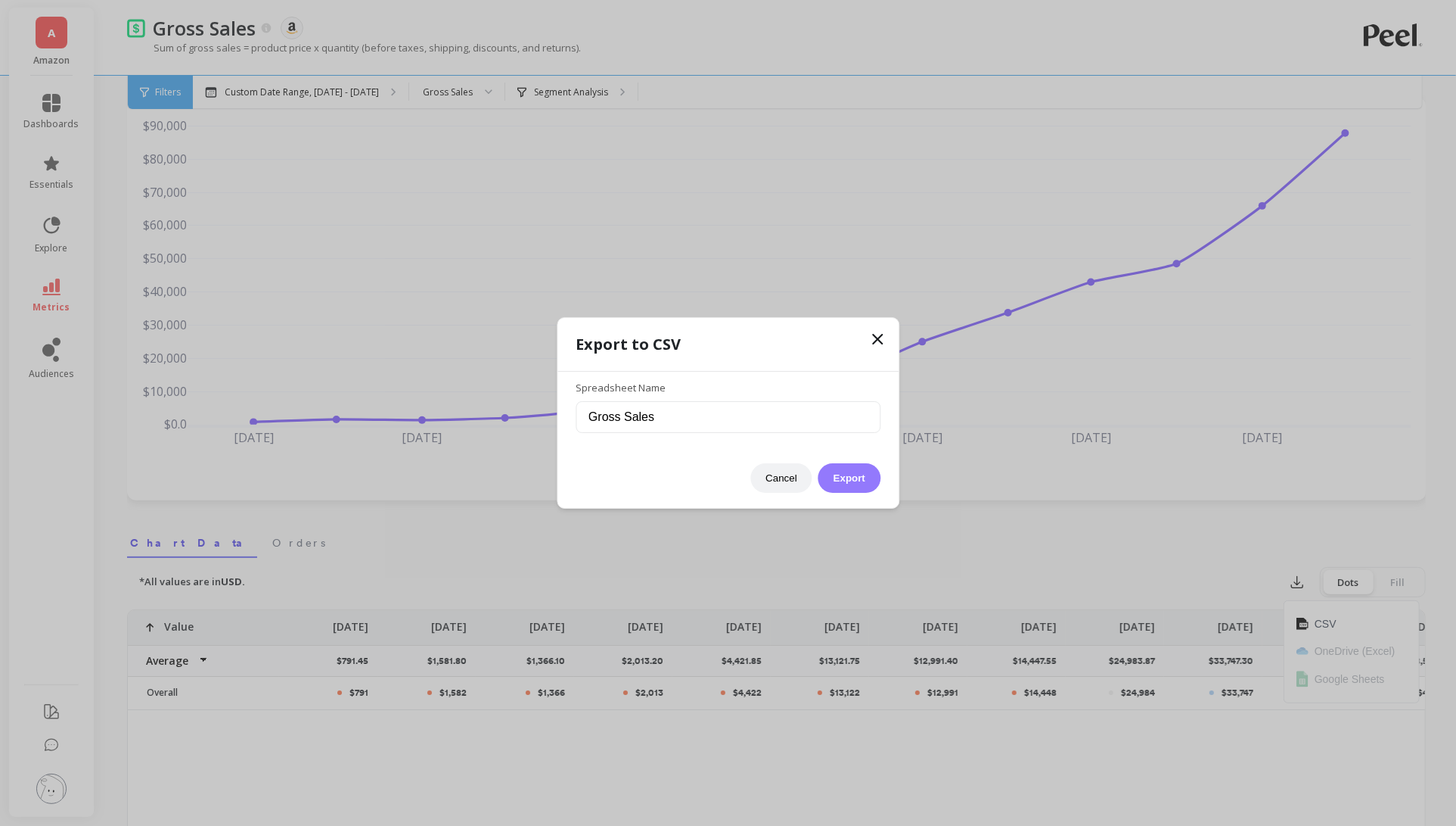
click at [847, 479] on button "Export" at bounding box center [850, 478] width 62 height 29
